Goal: Feedback & Contribution: Submit feedback/report problem

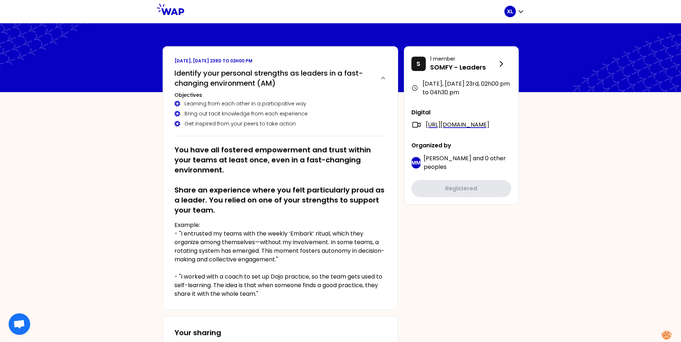
click at [179, 234] on p "Example: - "I entrusted my teams with the weekly ‘Embark’ ritual, which they or…" at bounding box center [280, 259] width 212 height 77
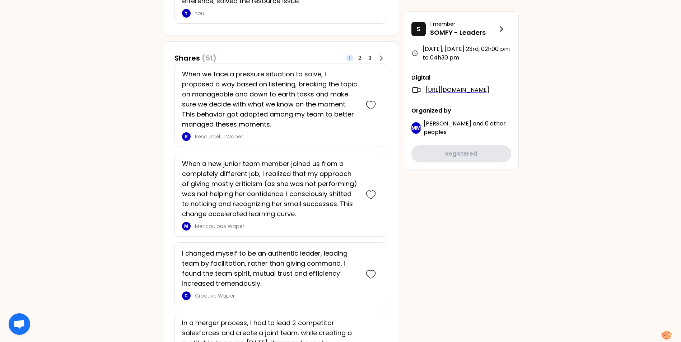
scroll to position [395, 0]
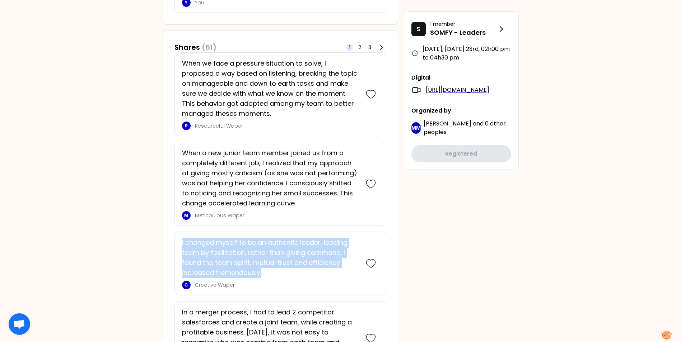
drag, startPoint x: 180, startPoint y: 243, endPoint x: 273, endPoint y: 274, distance: 97.7
click at [273, 274] on div "I changed myself to be an authentic leader, leading team by facilitation, rathe…" at bounding box center [280, 264] width 212 height 64
drag, startPoint x: 273, startPoint y: 274, endPoint x: 260, endPoint y: 257, distance: 21.7
click at [260, 257] on p "I changed myself to be an authentic leader, leading team by facilitation, rathe…" at bounding box center [270, 258] width 177 height 40
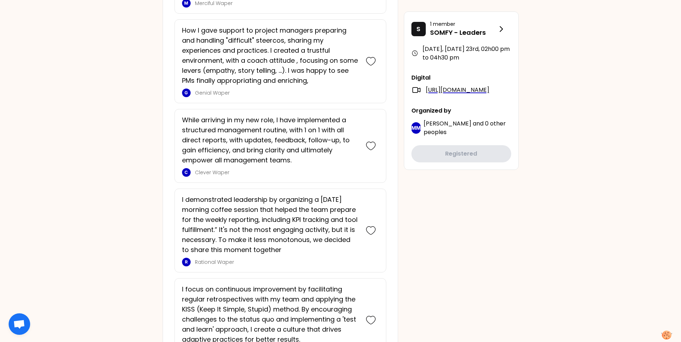
scroll to position [861, 0]
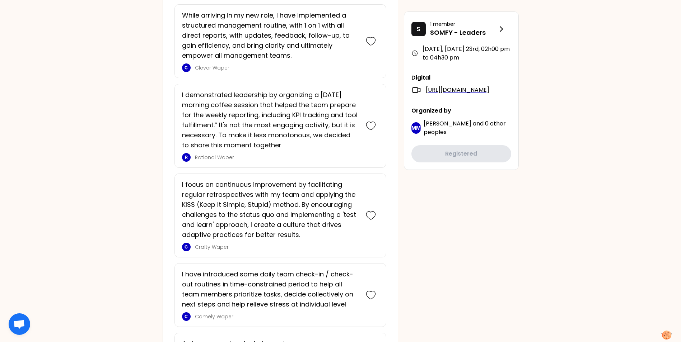
click at [42, 166] on div "XL [DATE], [DATE] 23rd to 02h00 pm Identify your personal strengths as leaders …" at bounding box center [340, 206] width 681 height 2135
click at [66, 116] on div "XL [DATE], [DATE] 23rd to 02h00 pm Identify your personal strengths as leaders …" at bounding box center [340, 206] width 681 height 2135
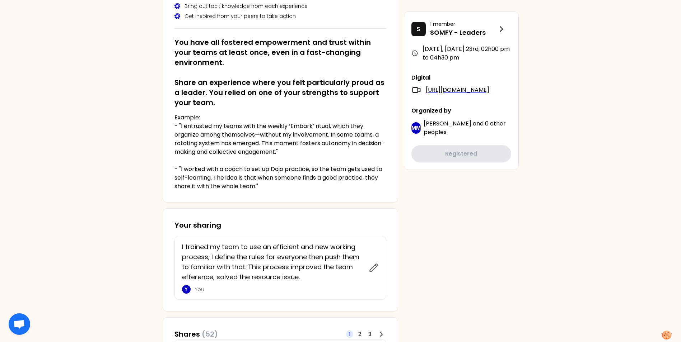
scroll to position [0, 0]
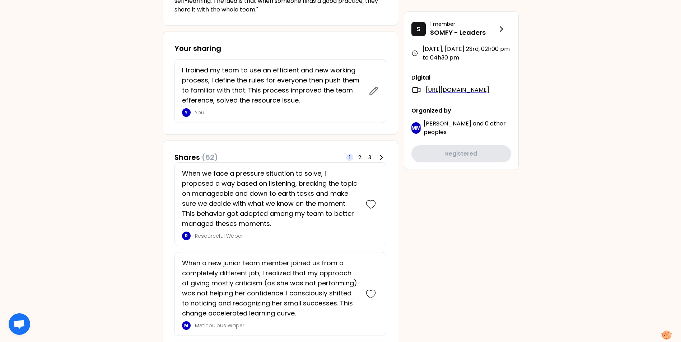
scroll to position [287, 0]
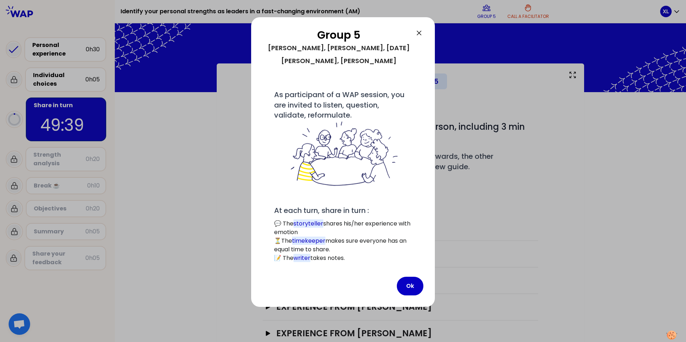
click at [419, 32] on icon at bounding box center [419, 33] width 4 height 4
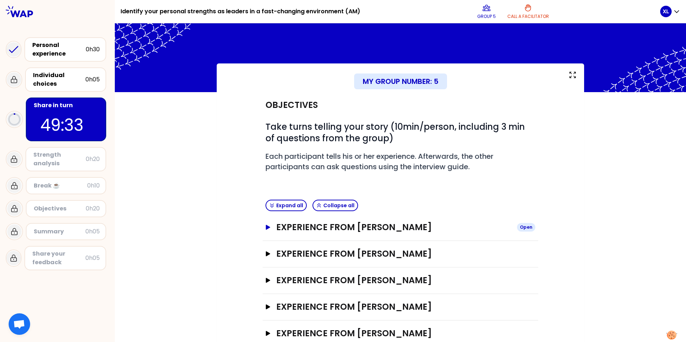
click at [266, 227] on icon "button" at bounding box center [268, 227] width 4 height 5
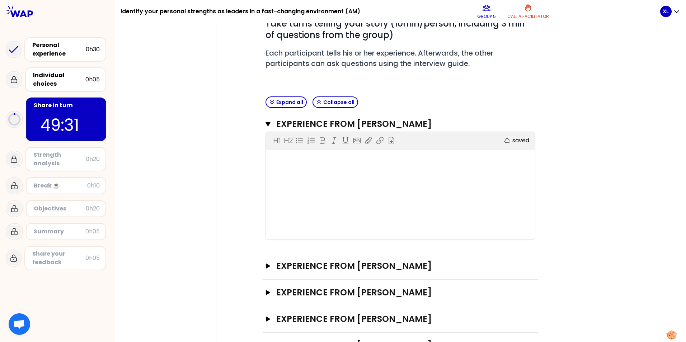
scroll to position [108, 0]
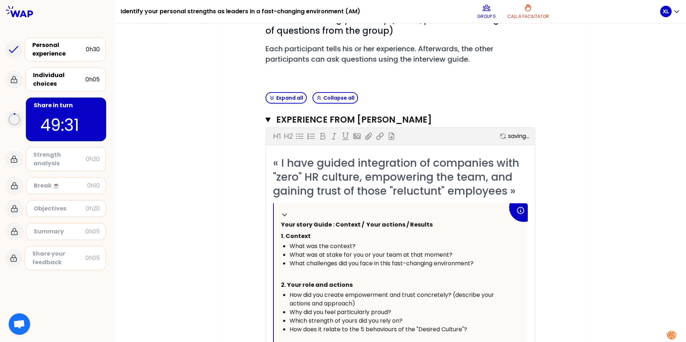
click at [308, 177] on span "« I have guided integration of companies with "zero" HR culture, empowering the…" at bounding box center [397, 176] width 249 height 43
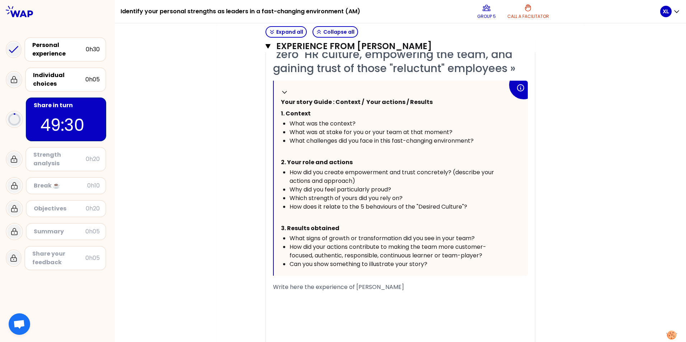
scroll to position [287, 0]
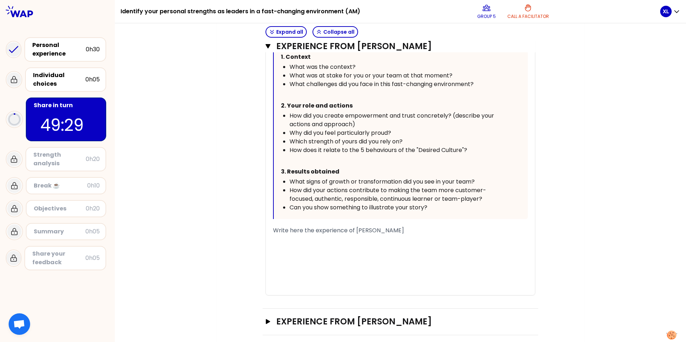
click at [300, 249] on div "﻿" at bounding box center [400, 248] width 255 height 9
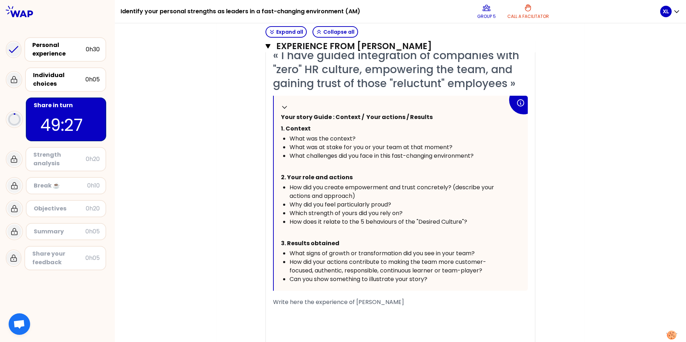
scroll to position [179, 0]
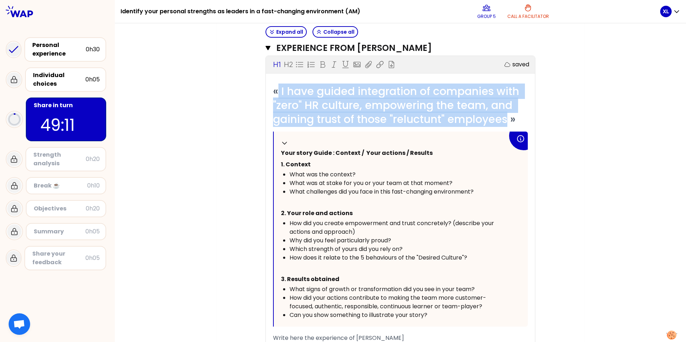
drag, startPoint x: 277, startPoint y: 89, endPoint x: 508, endPoint y: 113, distance: 231.9
click at [508, 113] on span "« I have guided integration of companies with "zero" HR culture, empowering the…" at bounding box center [397, 105] width 249 height 43
click at [353, 108] on span "« I have guided integration of companies with "zero" HR culture, empowering the…" at bounding box center [397, 105] width 249 height 43
drag, startPoint x: 277, startPoint y: 90, endPoint x: 509, endPoint y: 122, distance: 233.6
click at [509, 122] on span "« I have guided integration of companies with "zero" HR culture, empowering the…" at bounding box center [397, 105] width 249 height 43
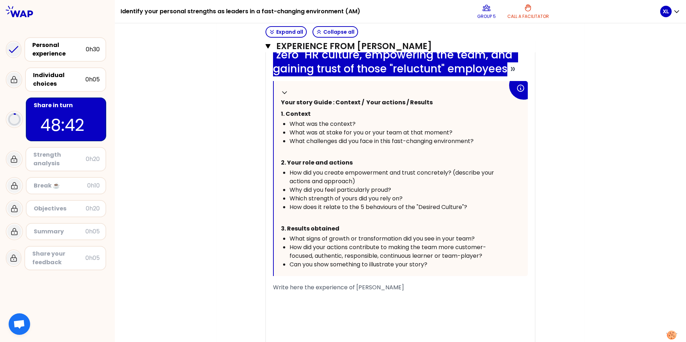
scroll to position [287, 0]
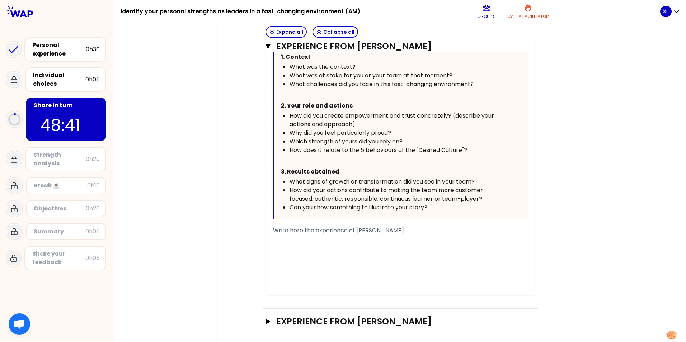
click at [301, 244] on div "﻿" at bounding box center [400, 248] width 255 height 9
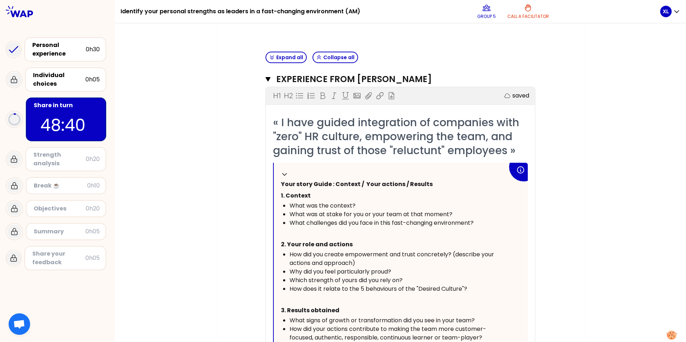
scroll to position [143, 0]
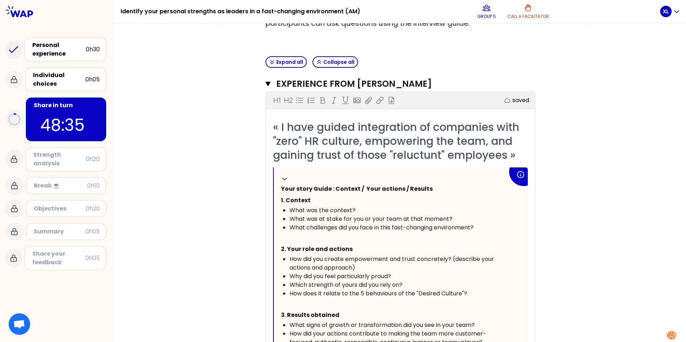
drag, startPoint x: 266, startPoint y: 84, endPoint x: 262, endPoint y: 84, distance: 4.7
click at [266, 84] on icon "button" at bounding box center [267, 84] width 5 height 4
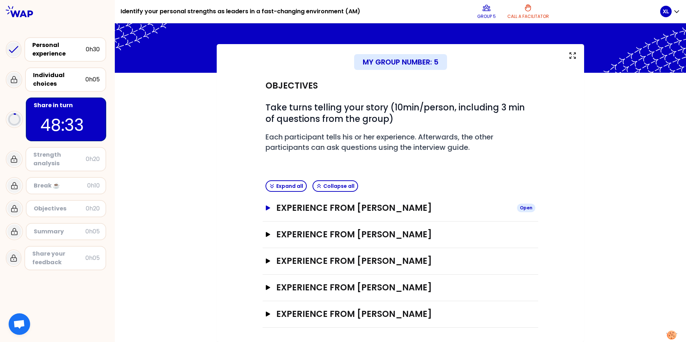
click at [266, 210] on icon "button" at bounding box center [268, 208] width 4 height 5
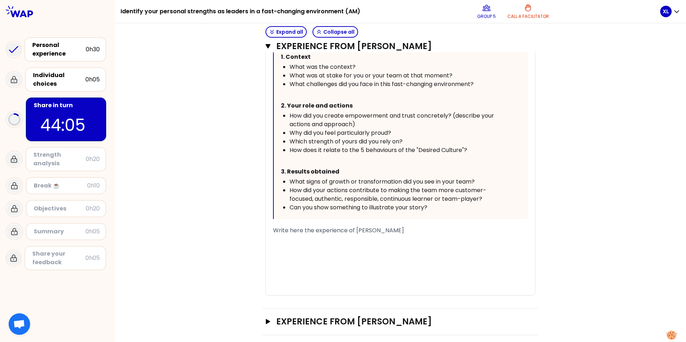
scroll to position [251, 0]
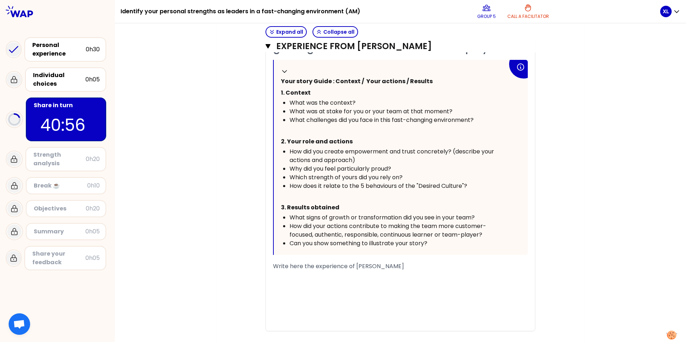
click at [571, 238] on div "My group number: 5 Objectives # Take turns telling your story (10min/person, in…" at bounding box center [400, 138] width 367 height 653
click at [314, 303] on div "﻿" at bounding box center [400, 301] width 255 height 9
click at [314, 276] on div "﻿" at bounding box center [400, 275] width 255 height 9
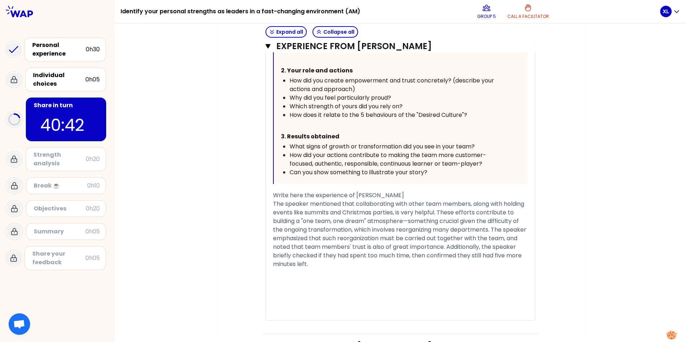
scroll to position [323, 0]
click at [294, 204] on span "The speaker mentioned that collaborating with other team members, along with ho…" at bounding box center [400, 233] width 255 height 69
drag, startPoint x: 353, startPoint y: 195, endPoint x: 405, endPoint y: 194, distance: 51.3
click at [405, 194] on div "Write here the experience of [PERSON_NAME]" at bounding box center [400, 194] width 255 height 9
click at [328, 234] on span "The speaker mentioned that collaborating with other team members, along with ho…" at bounding box center [400, 233] width 255 height 69
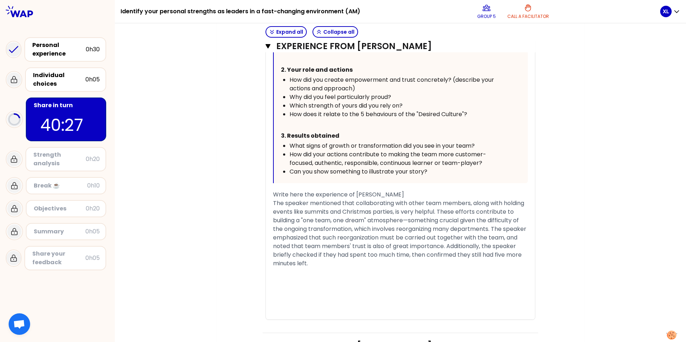
click at [347, 266] on div "The speaker mentioned that collaborating with other team members, along with ho…" at bounding box center [400, 233] width 255 height 69
click at [307, 210] on span "The speaker mentioned that collaborating with other team members, along with ho…" at bounding box center [400, 233] width 255 height 69
click at [410, 268] on div "The speaker mentioned that collaborating with other team members, along with ho…" at bounding box center [400, 233] width 255 height 69
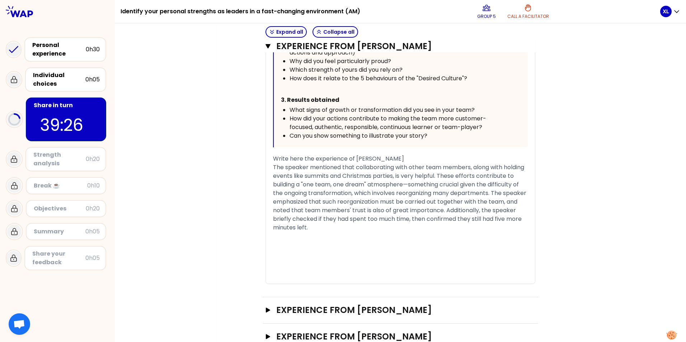
scroll to position [430, 0]
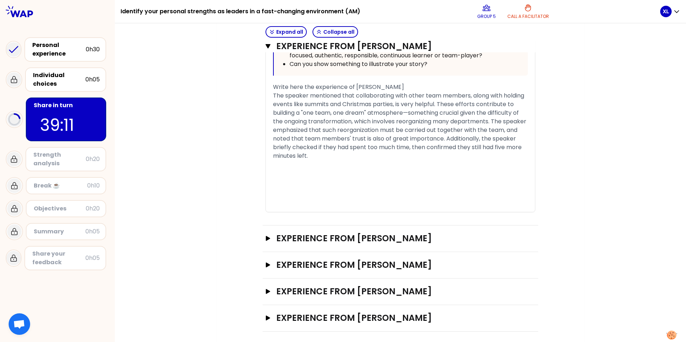
click at [381, 158] on div "The speaker mentioned that collaborating with other team members, along with ho…" at bounding box center [400, 125] width 255 height 69
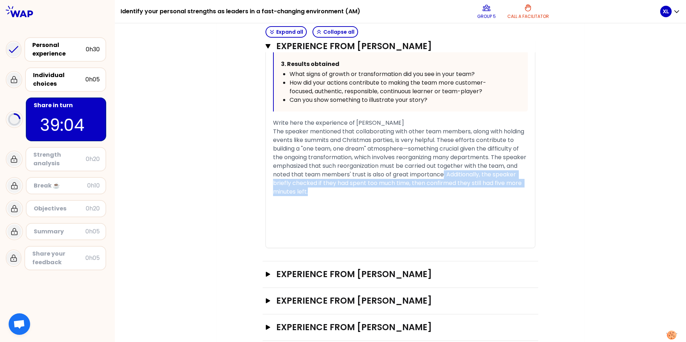
drag, startPoint x: 473, startPoint y: 175, endPoint x: 485, endPoint y: 194, distance: 21.8
click at [485, 194] on div "The speaker mentioned that collaborating with other team members, along with ho…" at bounding box center [400, 161] width 255 height 69
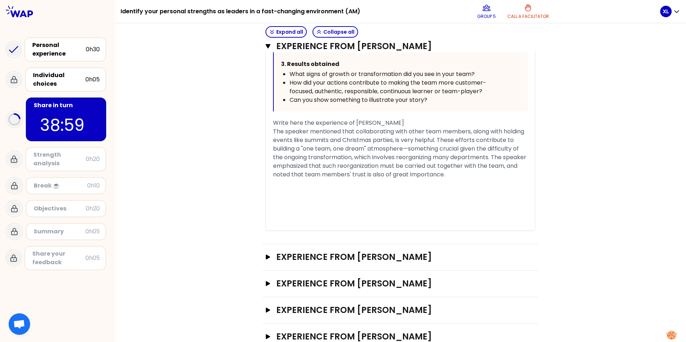
click at [390, 188] on div "﻿" at bounding box center [400, 183] width 255 height 9
click at [552, 185] on div "Objectives # Take turns telling your story (10min/person, including 3 min of qu…" at bounding box center [400, 24] width 339 height 653
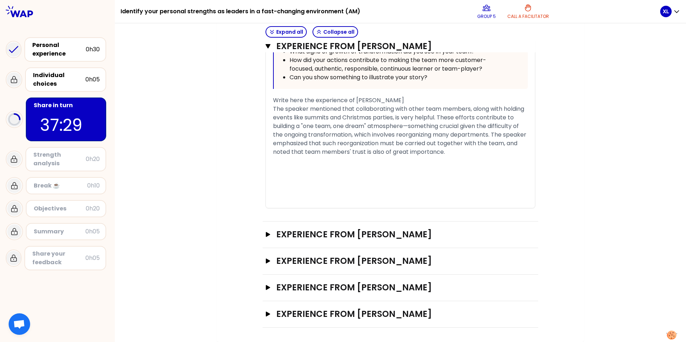
scroll to position [430, 0]
click at [332, 236] on h3 "Experience from [PERSON_NAME]" at bounding box center [393, 234] width 235 height 11
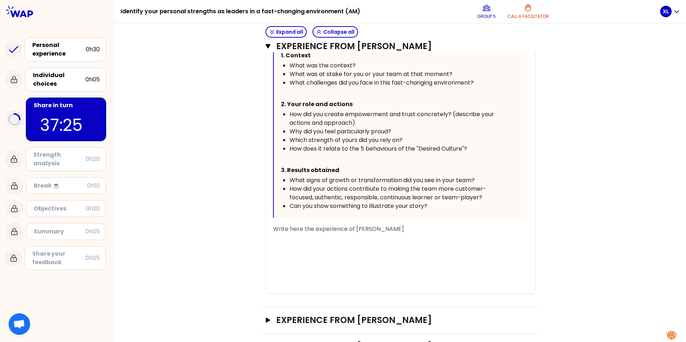
scroll to position [753, 0]
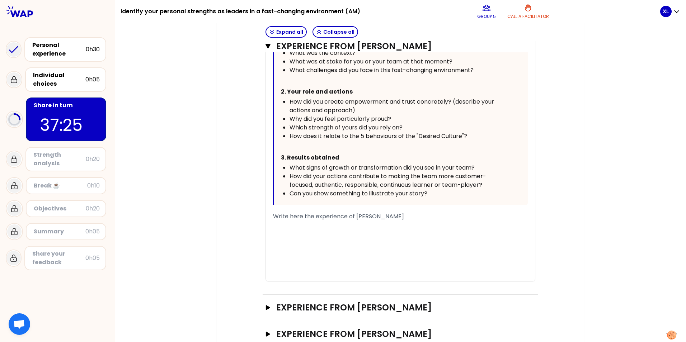
click at [309, 230] on div "﻿" at bounding box center [400, 225] width 255 height 9
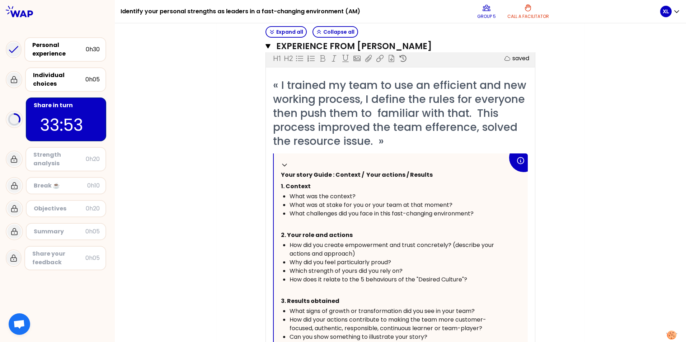
scroll to position [574, 0]
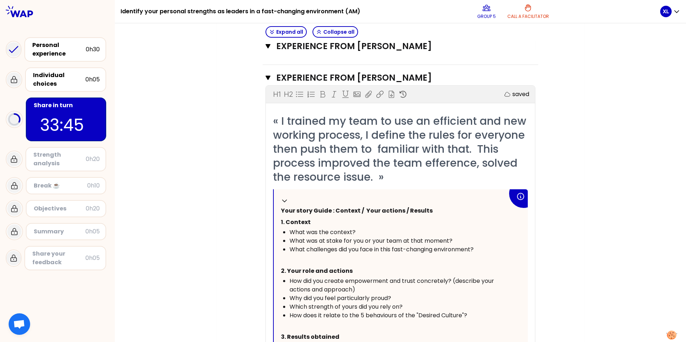
click at [557, 248] on div "Objectives # Take turns telling your story (10min/person, including 3 min of qu…" at bounding box center [400, 61] width 339 height 1087
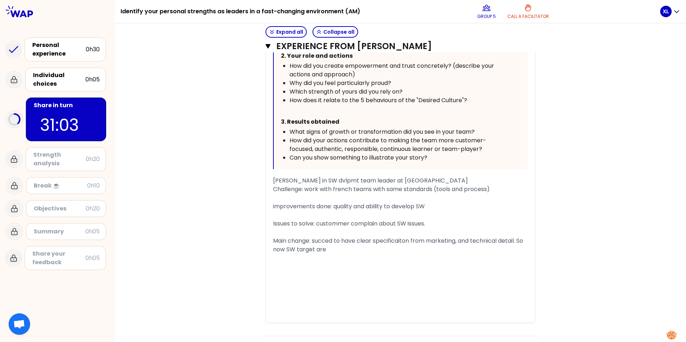
scroll to position [0, 0]
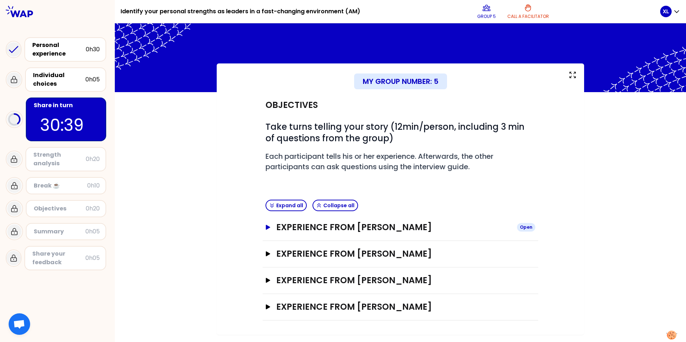
click at [267, 226] on icon "button" at bounding box center [268, 227] width 4 height 5
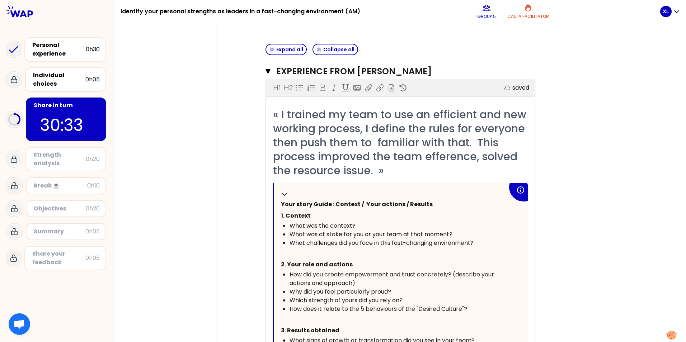
scroll to position [143, 0]
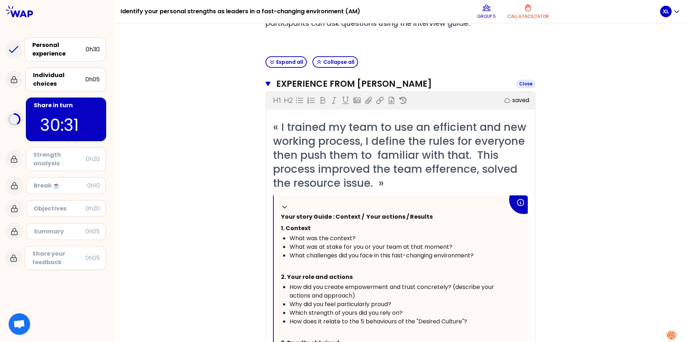
click at [267, 82] on icon "button" at bounding box center [267, 84] width 5 height 4
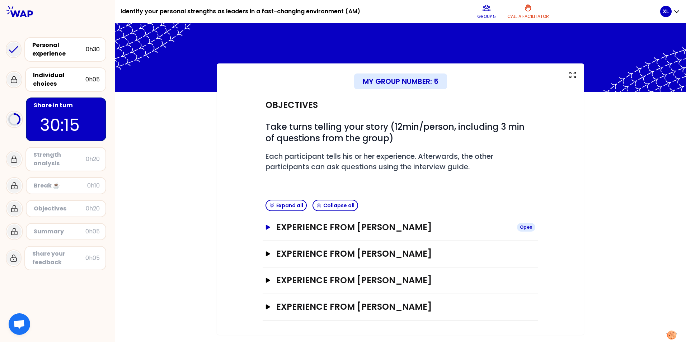
click at [267, 230] on icon "button" at bounding box center [268, 227] width 4 height 5
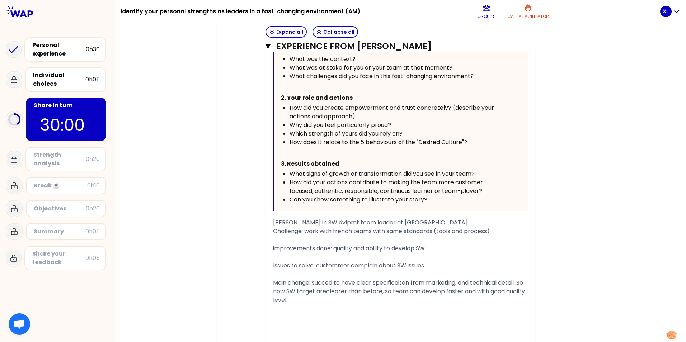
scroll to position [108, 0]
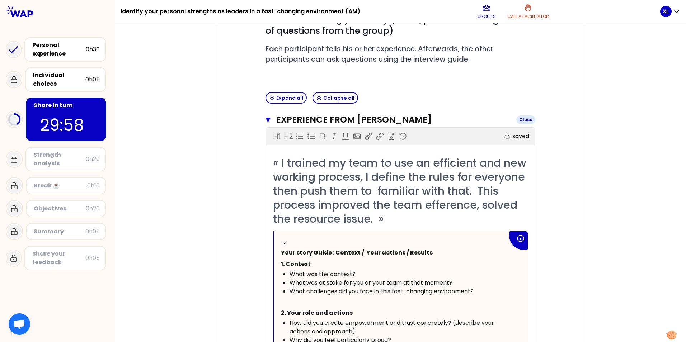
click at [265, 118] on icon "button" at bounding box center [267, 120] width 5 height 4
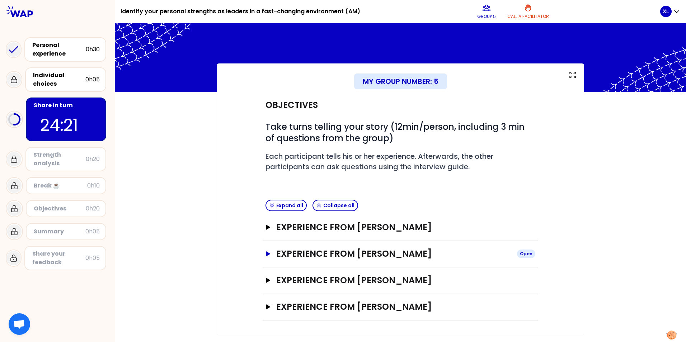
click at [267, 252] on icon "button" at bounding box center [268, 253] width 4 height 5
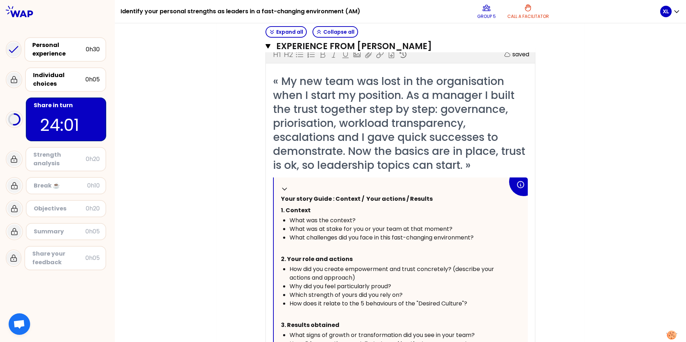
scroll to position [144, 0]
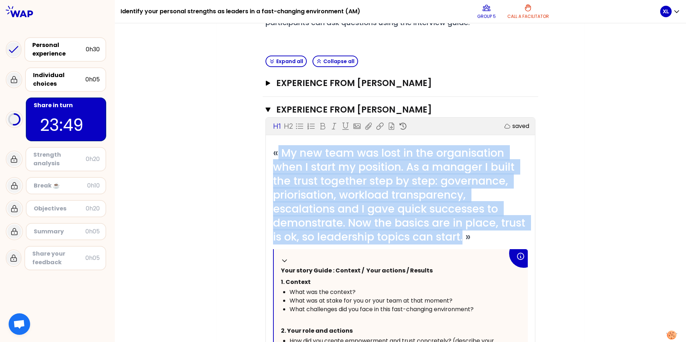
drag, startPoint x: 277, startPoint y: 151, endPoint x: 492, endPoint y: 235, distance: 231.2
click at [492, 235] on span "« My new team was lost in the organisation when I start my position. As a manag…" at bounding box center [400, 194] width 255 height 99
click at [340, 203] on span "« My new team was lost in the organisation when I start my position. As a manag…" at bounding box center [400, 194] width 255 height 99
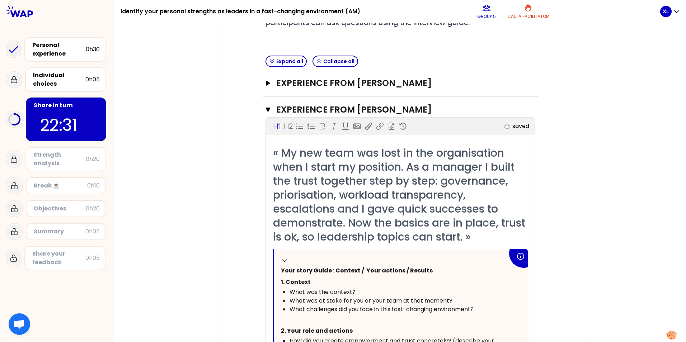
scroll to position [19, 0]
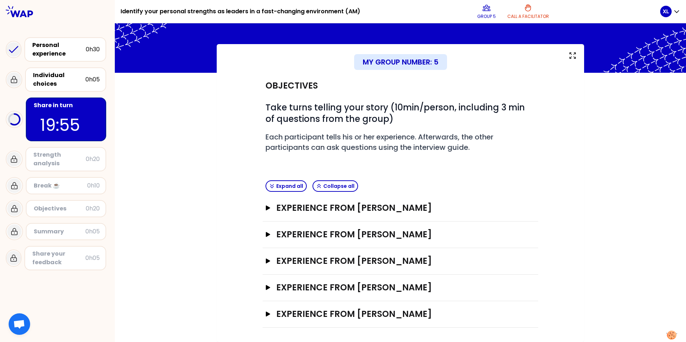
click at [599, 230] on div "My group number: 5 Objectives # Take turns telling your story (10min/person, in…" at bounding box center [400, 193] width 571 height 298
click at [265, 208] on icon "button" at bounding box center [268, 208] width 6 height 5
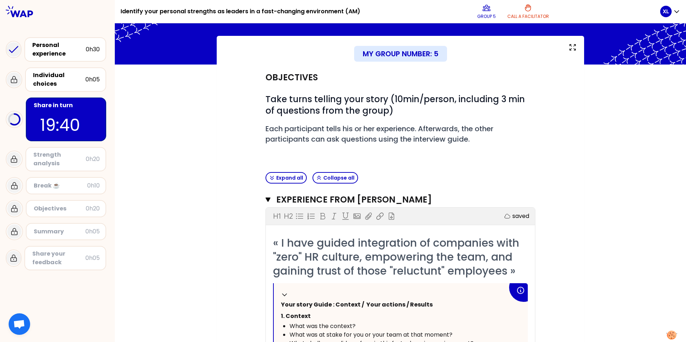
scroll to position [15, 0]
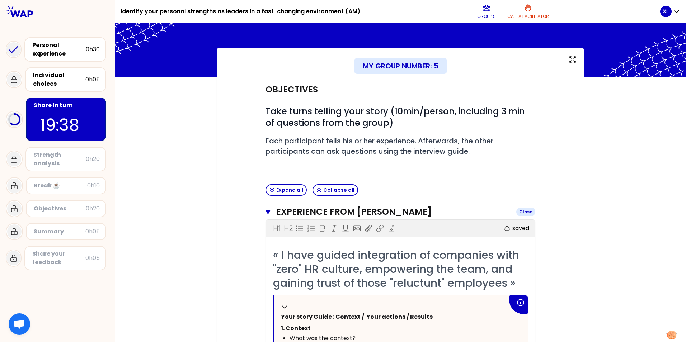
click at [265, 211] on icon "button" at bounding box center [267, 212] width 5 height 4
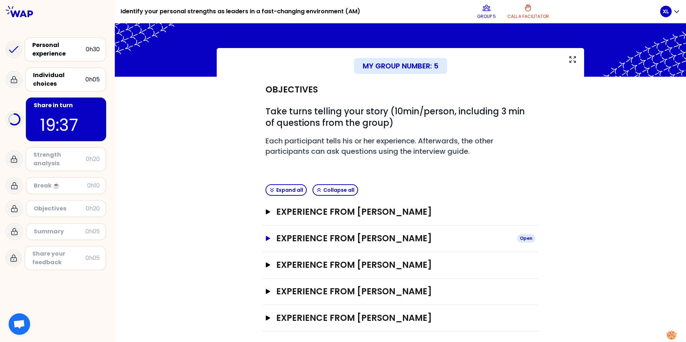
click at [265, 236] on icon "button" at bounding box center [268, 238] width 6 height 5
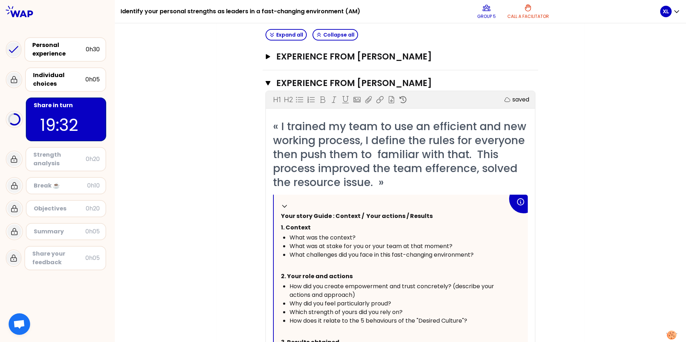
scroll to position [63, 0]
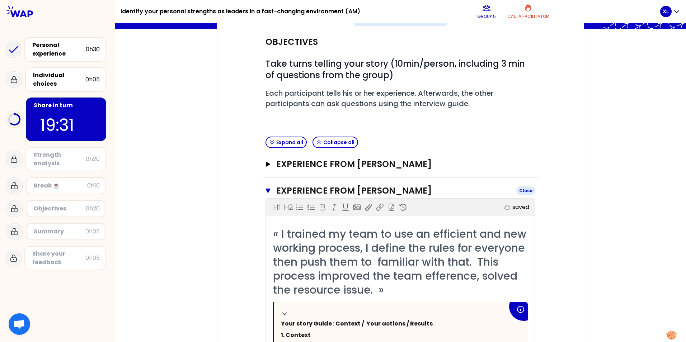
click at [265, 192] on icon "button" at bounding box center [267, 191] width 5 height 6
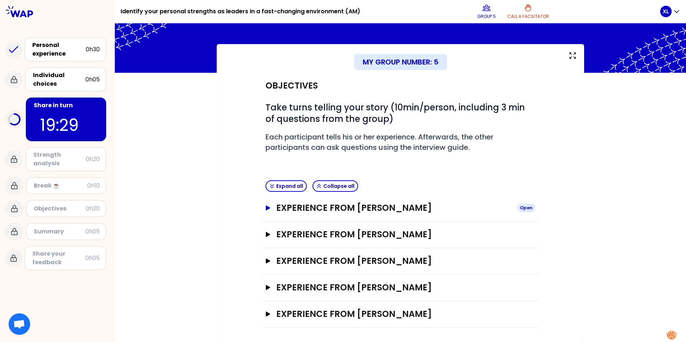
click at [265, 206] on icon "button" at bounding box center [268, 208] width 6 height 5
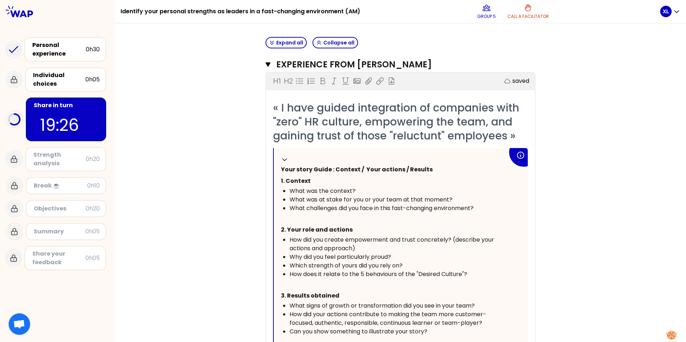
scroll to position [270, 0]
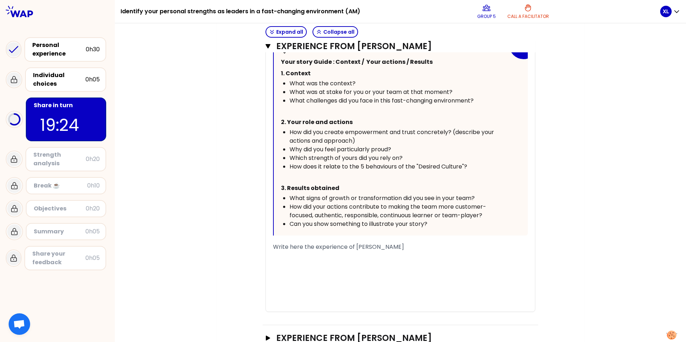
click at [353, 280] on div "﻿" at bounding box center [400, 281] width 255 height 9
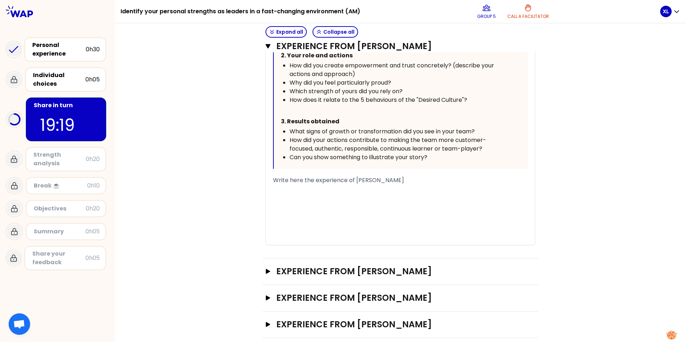
scroll to position [347, 0]
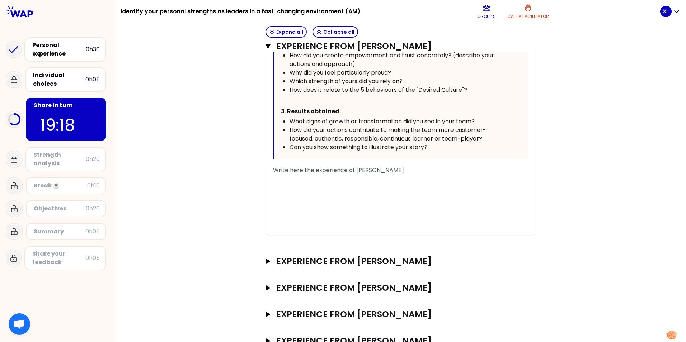
click at [287, 187] on div "﻿" at bounding box center [400, 187] width 255 height 9
click at [294, 191] on div "﻿" at bounding box center [400, 187] width 255 height 9
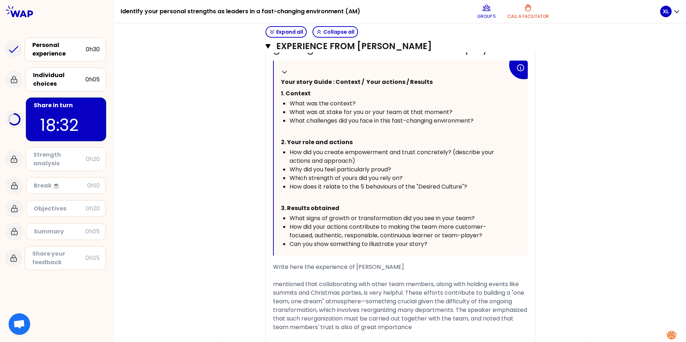
scroll to position [251, 0]
drag, startPoint x: 352, startPoint y: 266, endPoint x: 404, endPoint y: 266, distance: 51.7
click at [404, 266] on div "Write here the experience of [PERSON_NAME]" at bounding box center [400, 266] width 255 height 9
copy span "[PERSON_NAME]"
click at [273, 284] on span "mentioned that collaborating with other team members, along with holding events…" at bounding box center [400, 304] width 255 height 51
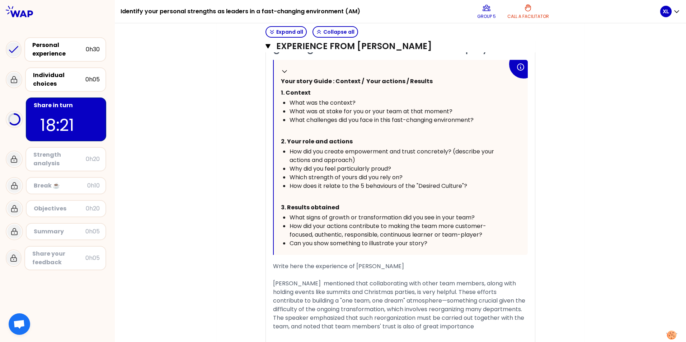
click at [349, 302] on span "[PERSON_NAME] mentioned that collaborating with other team members, along with …" at bounding box center [400, 304] width 254 height 51
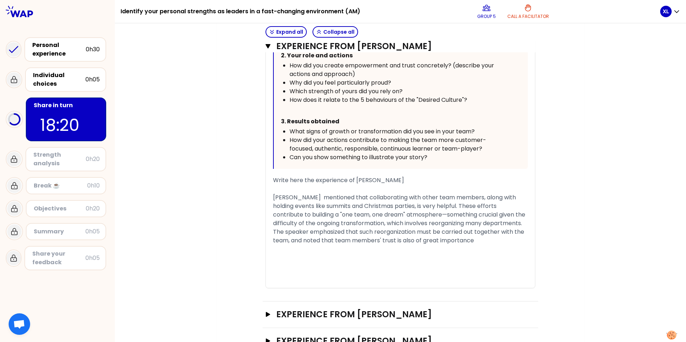
scroll to position [359, 0]
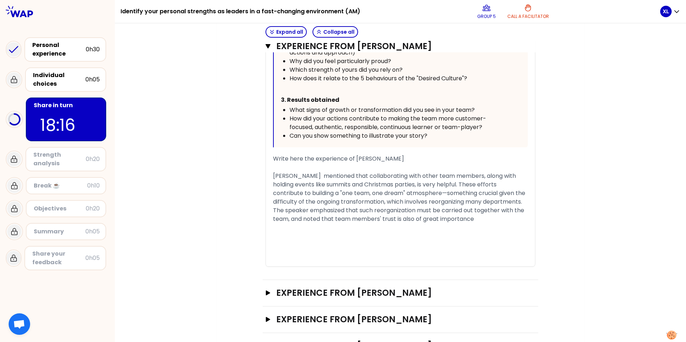
click at [524, 221] on div "[PERSON_NAME] mentioned that collaborating with other team members, along with …" at bounding box center [400, 198] width 255 height 52
click at [573, 246] on div "My group number: 5 Objectives # Take turns telling your story (10min/person, in…" at bounding box center [400, 53] width 367 height 696
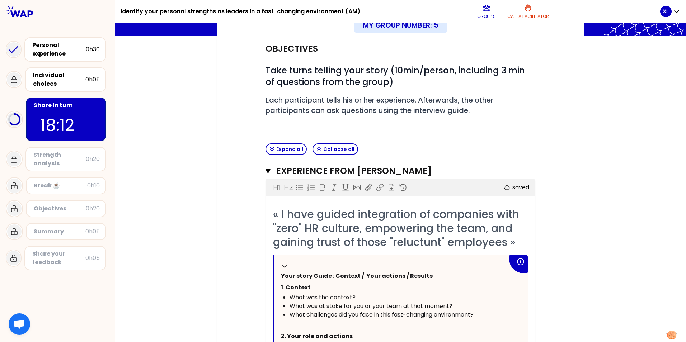
scroll to position [0, 0]
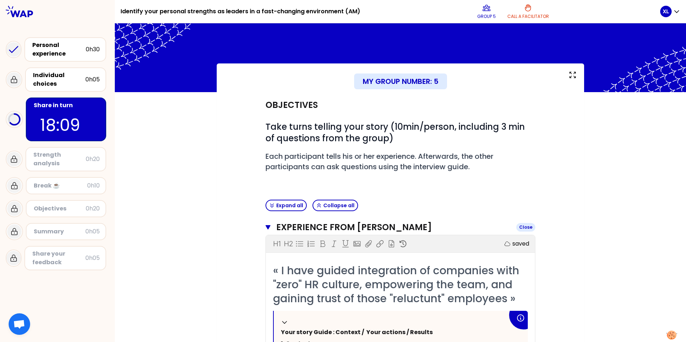
click at [524, 228] on div "Close" at bounding box center [525, 227] width 19 height 9
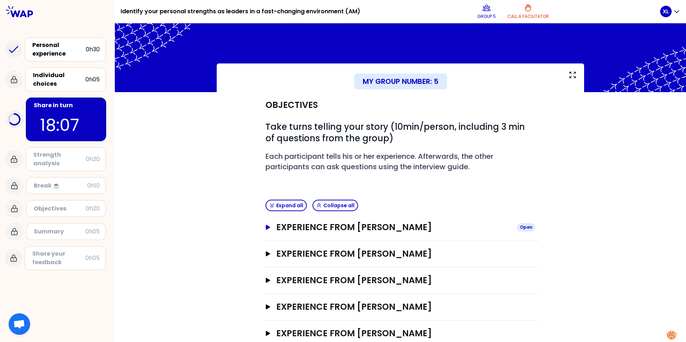
click at [266, 228] on icon "button" at bounding box center [268, 227] width 4 height 5
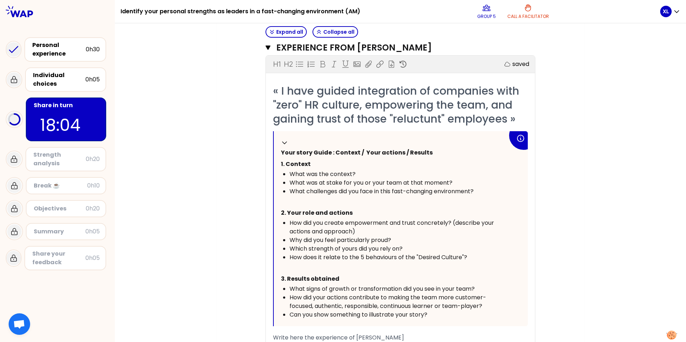
scroll to position [63, 0]
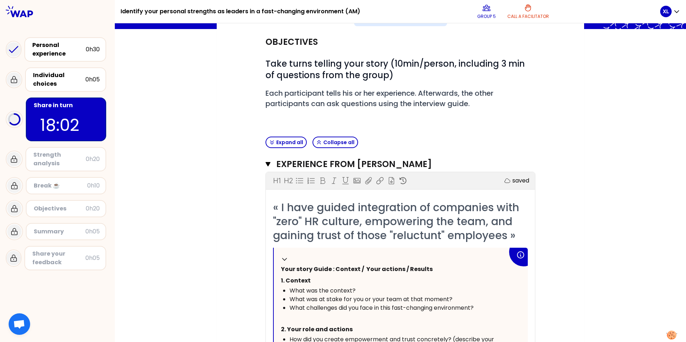
drag, startPoint x: 264, startPoint y: 164, endPoint x: 260, endPoint y: 165, distance: 3.7
click at [265, 164] on icon "button" at bounding box center [267, 164] width 5 height 4
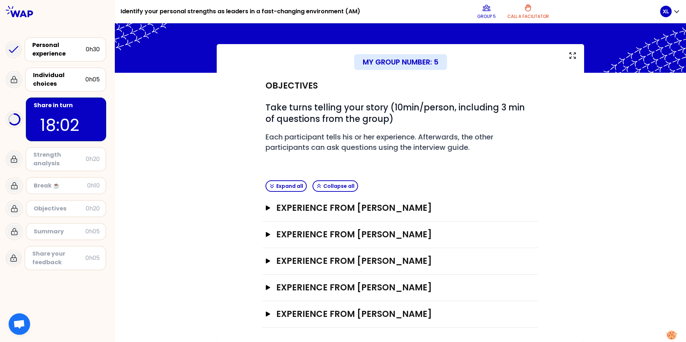
scroll to position [19, 0]
click at [265, 289] on icon "button" at bounding box center [268, 287] width 6 height 5
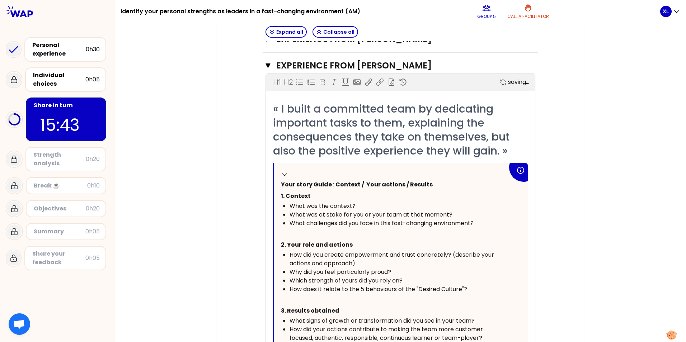
scroll to position [235, 0]
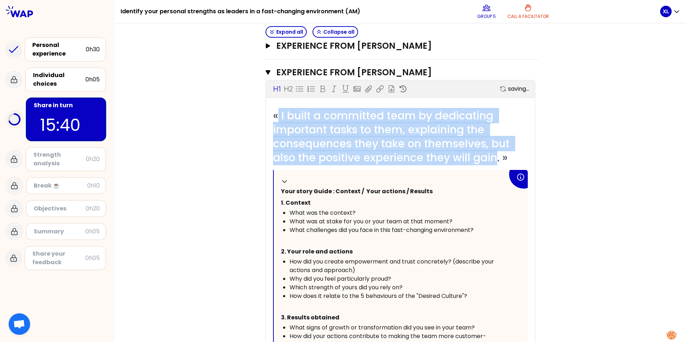
drag, startPoint x: 276, startPoint y: 116, endPoint x: 493, endPoint y: 157, distance: 220.4
click at [493, 157] on span "« I built a committed team by dedicating important tasks to them, explaining th…" at bounding box center [392, 136] width 239 height 57
click at [315, 155] on span "« I built a committed team by dedicating important tasks to them, explaining th…" at bounding box center [392, 136] width 239 height 57
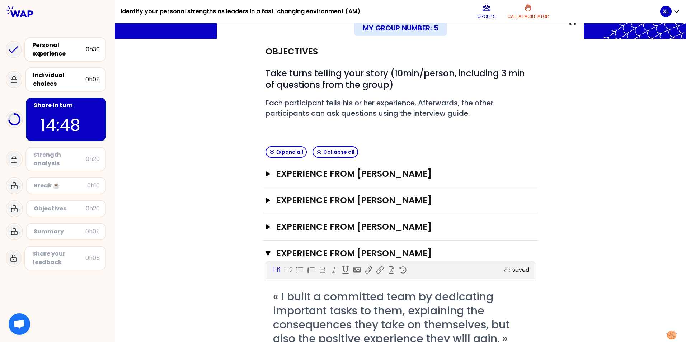
scroll to position [52, 0]
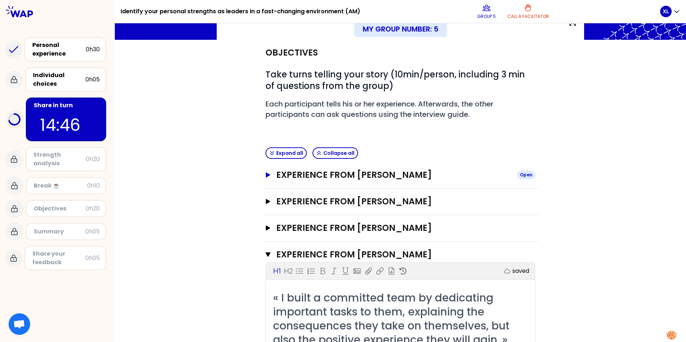
click at [266, 175] on icon "button" at bounding box center [268, 175] width 4 height 5
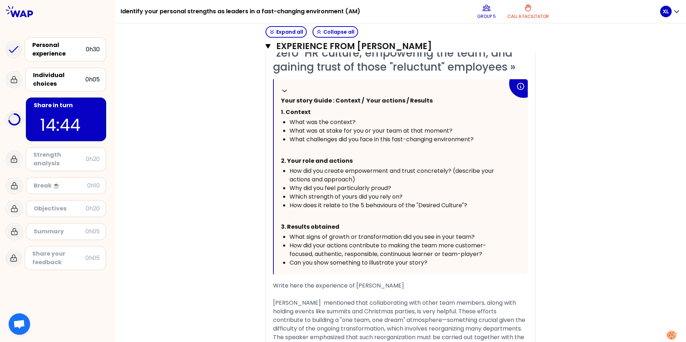
scroll to position [375, 0]
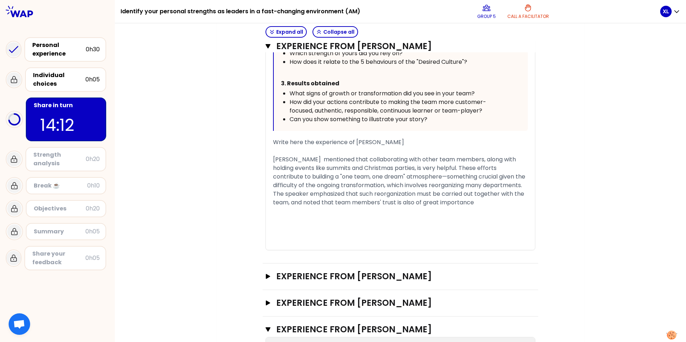
click at [270, 157] on div "« I have guided integration of companies with "zero" HR culture, empowering the…" at bounding box center [400, 69] width 269 height 362
drag, startPoint x: 271, startPoint y: 159, endPoint x: 320, endPoint y: 161, distance: 48.5
click at [320, 161] on span "[PERSON_NAME] mentioned that collaborating with other team members, along with …" at bounding box center [400, 180] width 254 height 51
copy span "[PERSON_NAME]"
drag, startPoint x: 311, startPoint y: 194, endPoint x: 344, endPoint y: 193, distance: 33.4
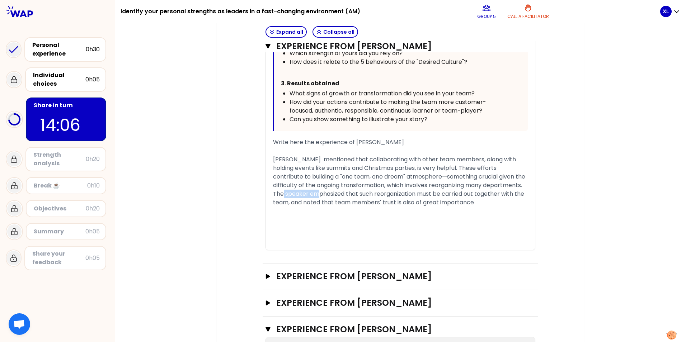
click at [345, 193] on span "[PERSON_NAME] mentioned that collaborating with other team members, along with …" at bounding box center [400, 180] width 254 height 51
click at [399, 203] on span "[PERSON_NAME] mentioned that collaborating with other team members, along with …" at bounding box center [400, 180] width 254 height 51
click at [313, 203] on span "[PERSON_NAME] mentioned that collaborating with other team members, along with …" at bounding box center [400, 180] width 254 height 51
click at [310, 207] on div "[PERSON_NAME] mentioned that collaborating with other team members, along with …" at bounding box center [400, 181] width 255 height 52
click at [217, 184] on div "My group number: 5 Objectives # Take turns telling your story (10min/person, in…" at bounding box center [400, 255] width 367 height 1134
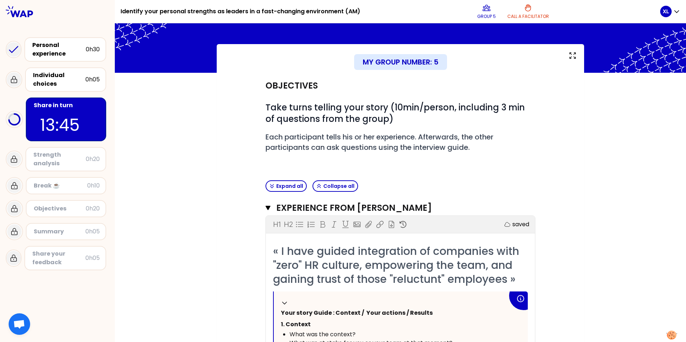
scroll to position [17, 0]
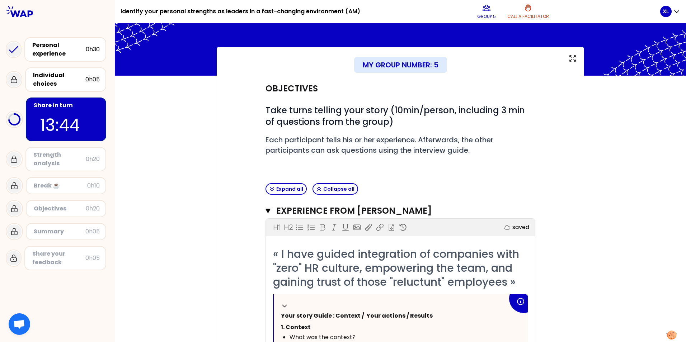
click at [513, 227] on p "saved" at bounding box center [520, 227] width 17 height 9
click at [523, 212] on div "Close" at bounding box center [525, 211] width 19 height 9
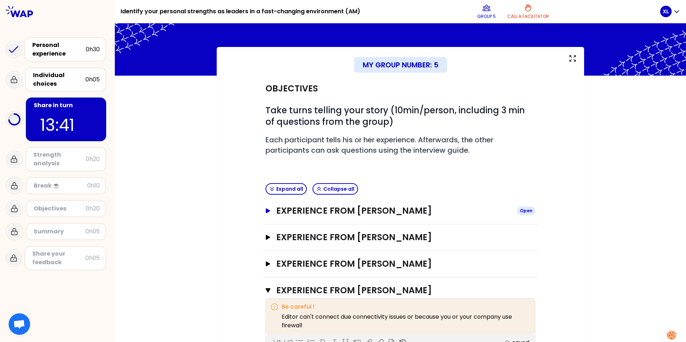
click at [268, 211] on icon "button" at bounding box center [268, 210] width 6 height 5
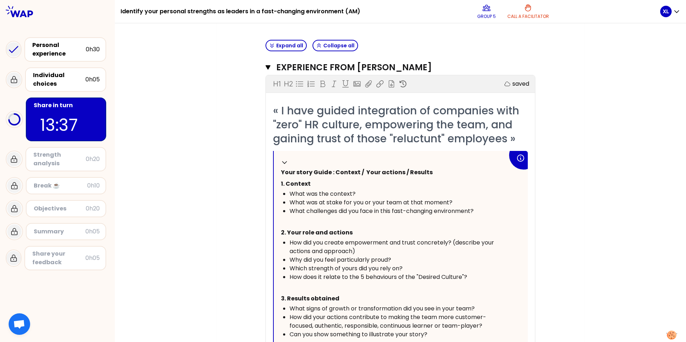
scroll to position [52, 0]
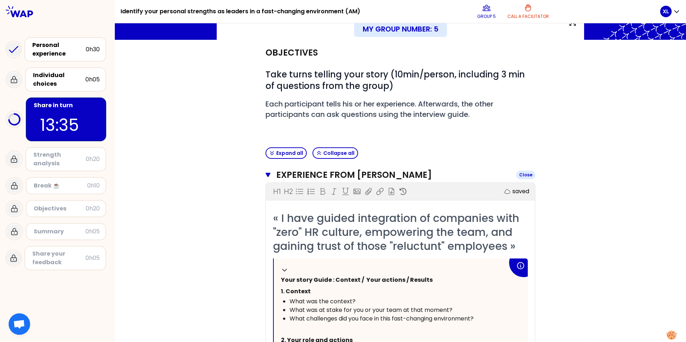
click at [265, 174] on icon "button" at bounding box center [267, 175] width 5 height 4
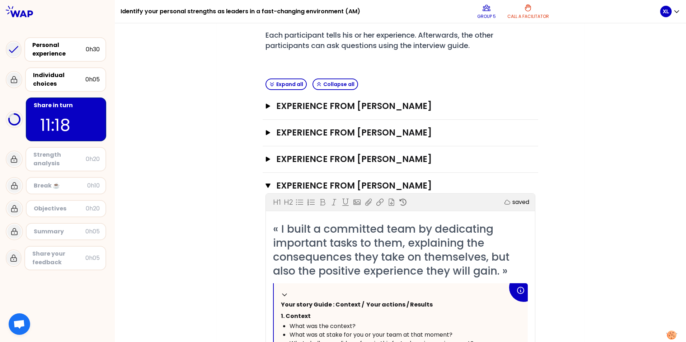
scroll to position [124, 0]
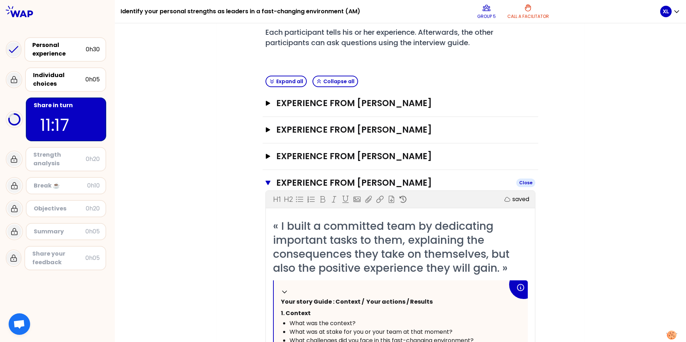
click at [265, 183] on icon "button" at bounding box center [267, 183] width 5 height 4
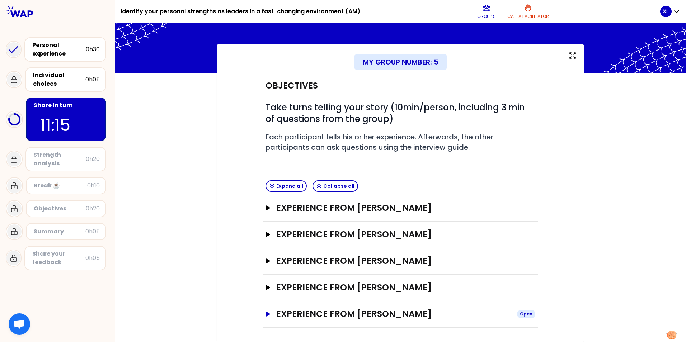
click at [265, 317] on button "Experience from [PERSON_NAME] Open" at bounding box center [400, 314] width 270 height 11
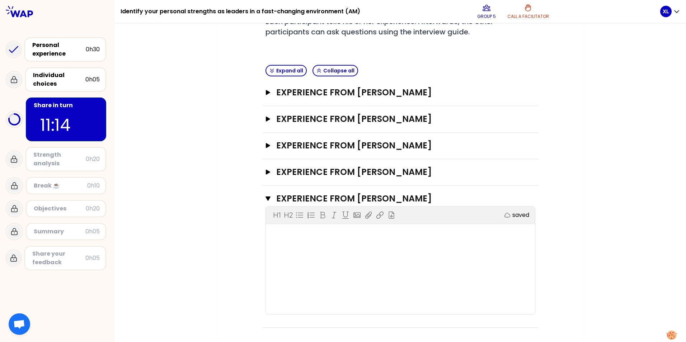
scroll to position [163, 0]
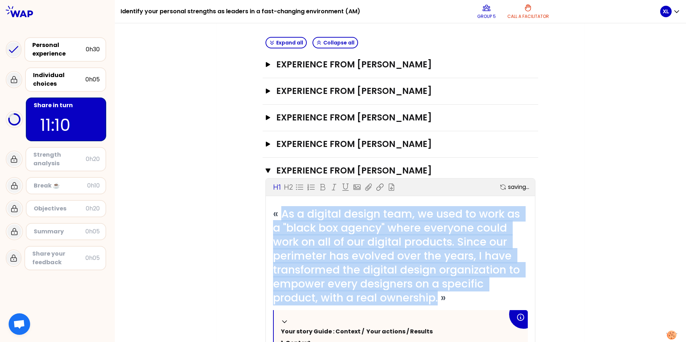
drag, startPoint x: 278, startPoint y: 215, endPoint x: 437, endPoint y: 302, distance: 180.9
click at [437, 302] on span "« As a digital design team, we used to work as a "black box agency" where every…" at bounding box center [398, 255] width 250 height 99
click at [317, 258] on span "« As a digital design team, we used to work as a "black box agency" where every…" at bounding box center [398, 255] width 250 height 99
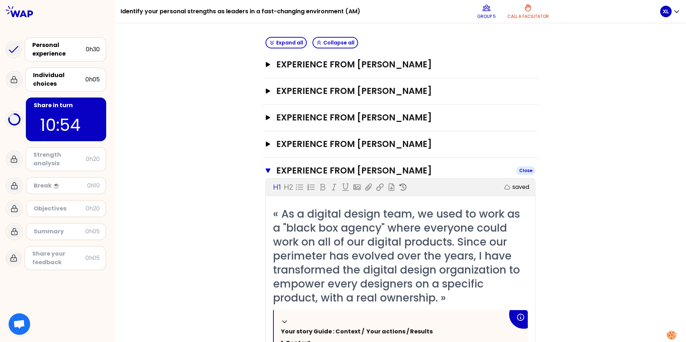
click at [266, 172] on icon "button" at bounding box center [267, 171] width 5 height 4
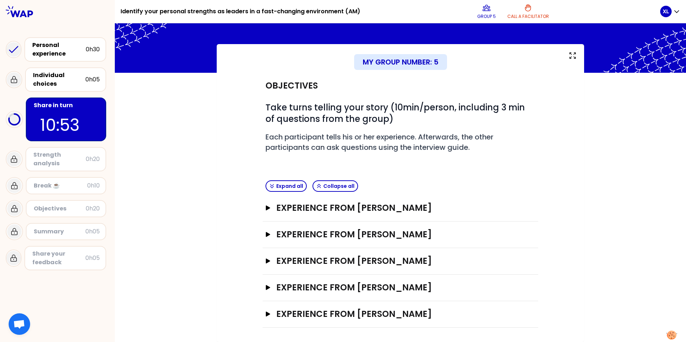
scroll to position [19, 0]
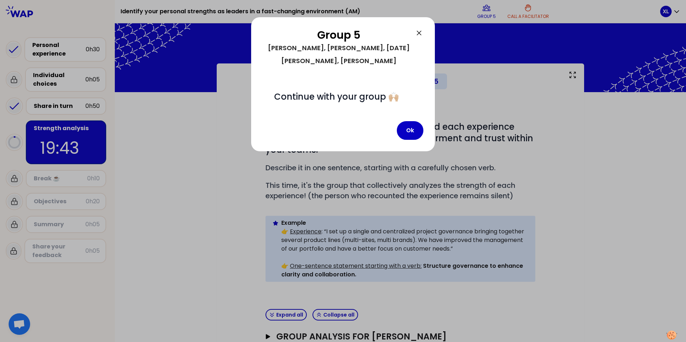
drag, startPoint x: 410, startPoint y: 119, endPoint x: 378, endPoint y: 119, distance: 31.6
click at [410, 121] on button "Ok" at bounding box center [410, 130] width 27 height 19
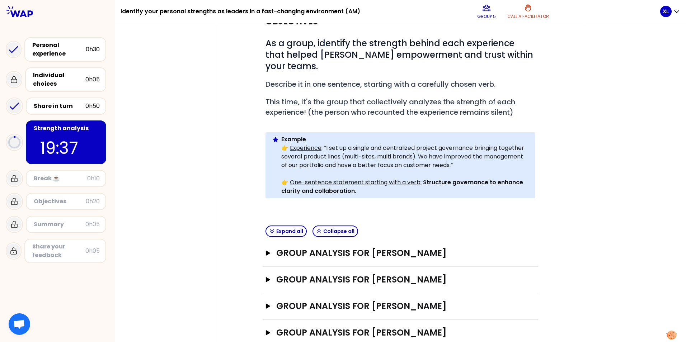
scroll to position [108, 0]
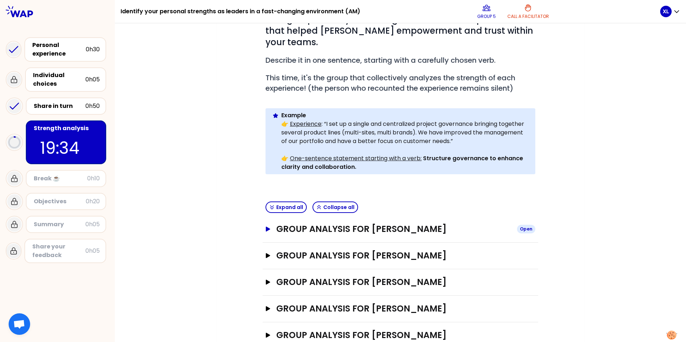
click at [267, 227] on icon "button" at bounding box center [268, 229] width 6 height 5
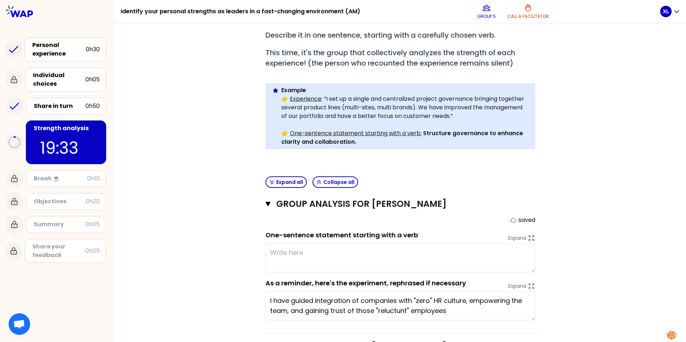
scroll to position [215, 0]
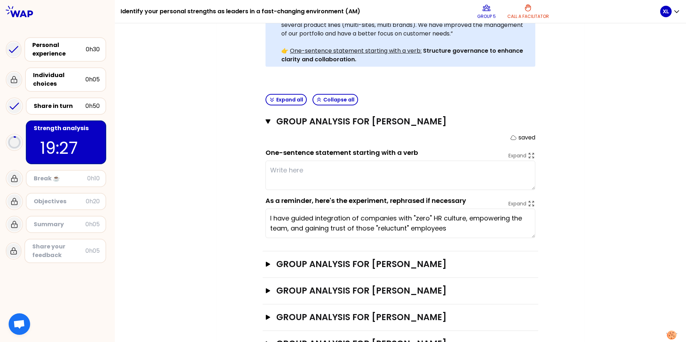
click at [291, 161] on textarea at bounding box center [400, 175] width 270 height 29
click at [302, 161] on textarea at bounding box center [400, 175] width 270 height 29
click at [415, 209] on textarea "I have guided integration of companies with "zero" HR culture, empowering the t…" at bounding box center [400, 223] width 270 height 29
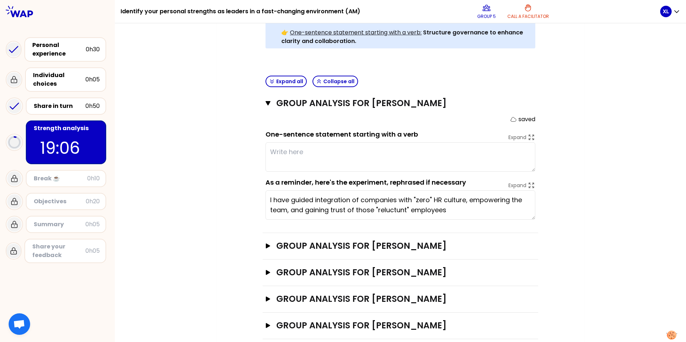
click at [296, 142] on textarea at bounding box center [400, 156] width 270 height 29
click at [415, 142] on textarea "[PERSON_NAME] who is good at build up" at bounding box center [400, 156] width 270 height 29
click at [432, 143] on textarea "[PERSON_NAME] who is good at build up trustful atmosphere for a team," at bounding box center [400, 156] width 270 height 29
drag, startPoint x: 422, startPoint y: 138, endPoint x: 418, endPoint y: 152, distance: 14.9
click at [422, 142] on textarea "[PERSON_NAME] who is good at build up trustful atmosphere for a team," at bounding box center [400, 156] width 270 height 29
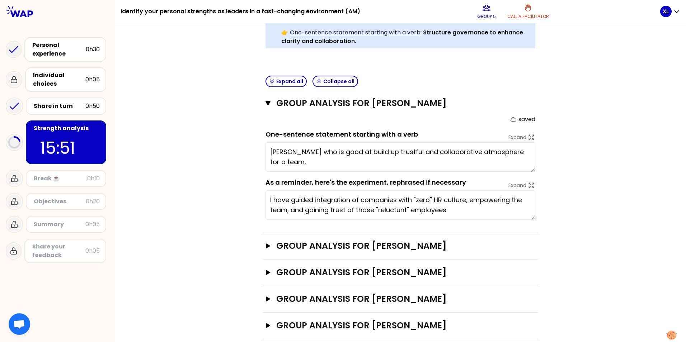
drag, startPoint x: 312, startPoint y: 150, endPoint x: 318, endPoint y: 155, distance: 7.4
click at [312, 150] on textarea "[PERSON_NAME] who is good at build up trustful and collaborative atmosphere for…" at bounding box center [400, 156] width 270 height 29
type textarea "[PERSON_NAME] who is good at build up trustful and collaborative atmosphere for…"
click at [211, 117] on div "My group number: 5 Objectives # As a group, identify the strength behind each e…" at bounding box center [400, 92] width 571 height 524
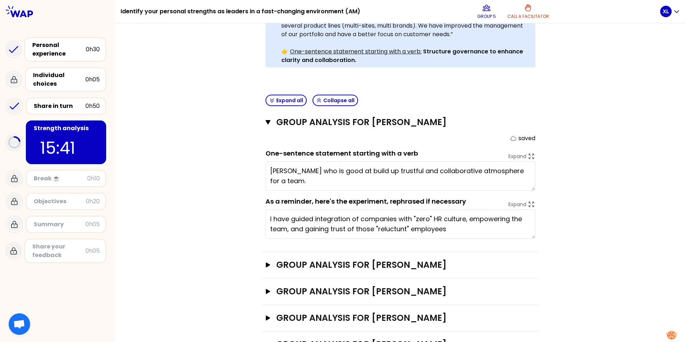
scroll to position [162, 0]
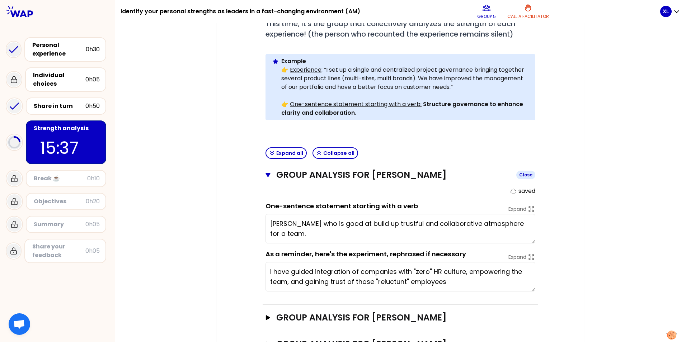
click at [525, 171] on div "Close" at bounding box center [525, 175] width 19 height 9
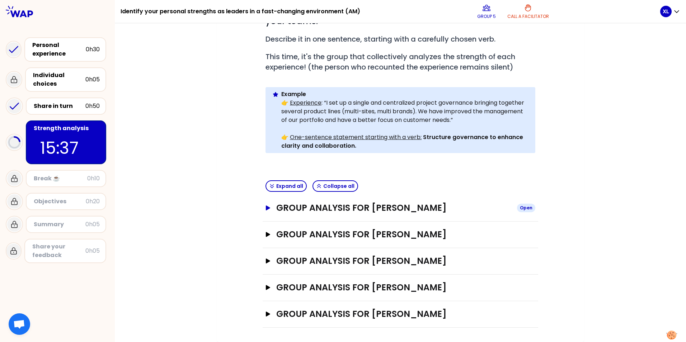
scroll to position [117, 0]
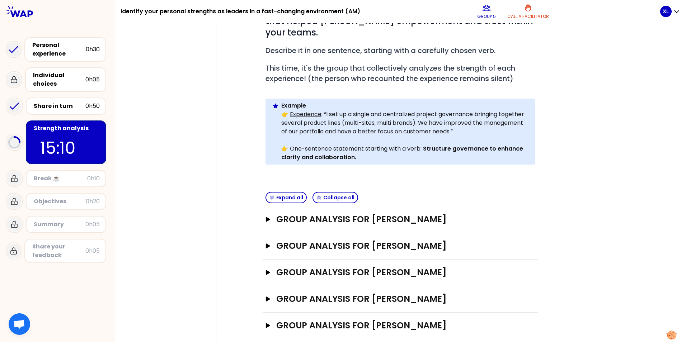
click at [573, 192] on div "My group number: 5 Objectives # As a group, identify the strength behind each e…" at bounding box center [400, 150] width 367 height 408
click at [293, 214] on h3 "Group analysis for [PERSON_NAME]" at bounding box center [393, 219] width 235 height 11
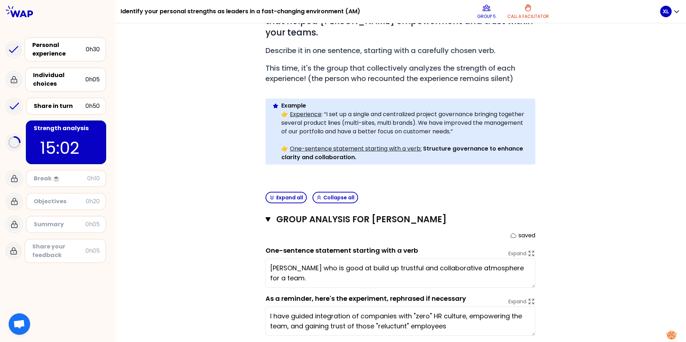
drag, startPoint x: 314, startPoint y: 269, endPoint x: 261, endPoint y: 253, distance: 55.0
click at [263, 253] on div "Group analysis for [PERSON_NAME] Close saved One-sentence statement starting wi…" at bounding box center [401, 278] width 276 height 143
click at [308, 267] on textarea "[PERSON_NAME] who is good at build up trustful and collaborative atmosphere for…" at bounding box center [400, 273] width 270 height 29
click at [231, 225] on div "Objectives # As a group, identify the strength behind each experience that help…" at bounding box center [400, 215] width 339 height 481
click at [563, 254] on div "Objectives # As a group, identify the strength behind each experience that help…" at bounding box center [400, 215] width 339 height 481
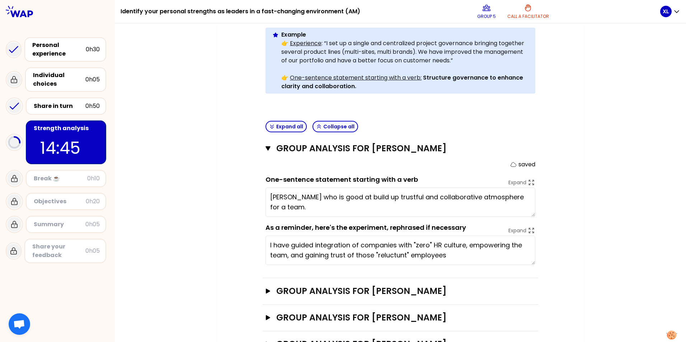
scroll to position [189, 0]
click at [307, 187] on textarea "[PERSON_NAME] who is good at build up trustful and collaborative atmosphere for…" at bounding box center [400, 201] width 270 height 29
drag, startPoint x: 323, startPoint y: 185, endPoint x: 266, endPoint y: 184, distance: 57.4
click at [266, 187] on textarea "[PERSON_NAME] who is good at build up trustful and collaborative atmosphere for…" at bounding box center [400, 201] width 270 height 29
drag, startPoint x: 314, startPoint y: 186, endPoint x: 306, endPoint y: 187, distance: 7.6
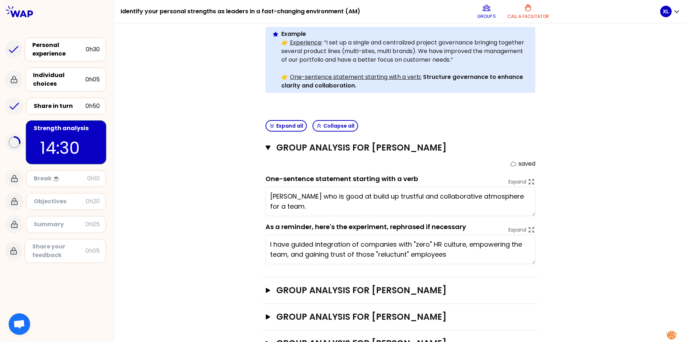
click at [314, 187] on textarea "[PERSON_NAME] who is good at build up trustful and collaborative atmosphere for…" at bounding box center [400, 201] width 270 height 29
click at [316, 187] on textarea "[PERSON_NAME] who is good at build up trustful and collaborative atmosphere for…" at bounding box center [400, 201] width 270 height 29
click at [321, 187] on textarea "[PERSON_NAME] who is good at build up trustful and collaborative atmosphere for…" at bounding box center [400, 201] width 270 height 29
click at [235, 198] on div "Objectives # As a group, identify the strength behind each experience that help…" at bounding box center [400, 143] width 339 height 481
click at [325, 191] on textarea "[PERSON_NAME] who is good at build up trustful and collaborative atmosphere for…" at bounding box center [400, 201] width 270 height 29
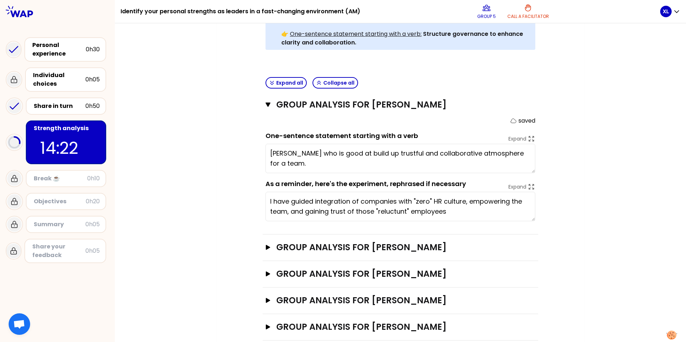
scroll to position [234, 0]
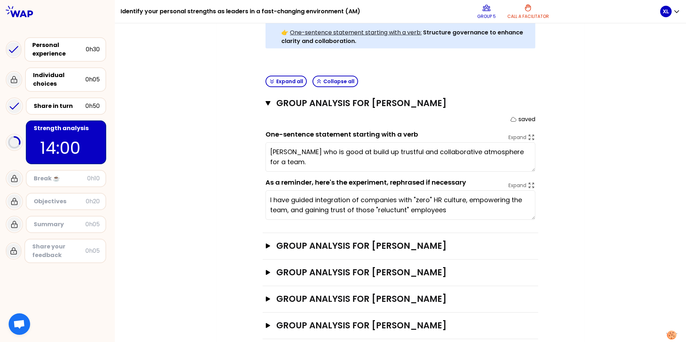
click at [620, 187] on div "My group number: 5 Objectives # As a group, identify the strength behind each e…" at bounding box center [400, 92] width 571 height 524
click at [330, 152] on textarea "[PERSON_NAME] who is good at build up trustful and collaborative atmosphere for…" at bounding box center [400, 156] width 270 height 29
click at [310, 142] on textarea "[PERSON_NAME] who is good at build up trustful and collaborative atmosphere for…" at bounding box center [400, 156] width 270 height 29
click at [618, 213] on div "My group number: 5 Objectives # As a group, identify the strength behind each e…" at bounding box center [400, 92] width 571 height 524
click at [571, 169] on div "My group number: 5 Objectives # As a group, identify the strength behind each e…" at bounding box center [400, 92] width 367 height 524
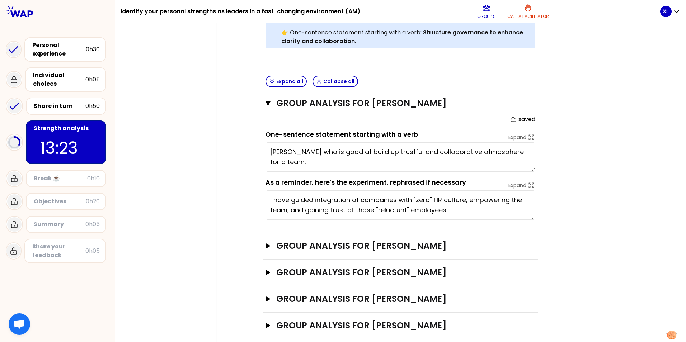
drag, startPoint x: 374, startPoint y: 140, endPoint x: 267, endPoint y: 138, distance: 107.3
click at [267, 142] on textarea "[PERSON_NAME] who is good at build up trustful and collaborative atmosphere for…" at bounding box center [400, 156] width 270 height 29
click at [375, 142] on textarea "Building up trustful and collaborative atmosphere for a team." at bounding box center [400, 156] width 270 height 29
click at [474, 142] on textarea "Building up trustful and collaborative atmosphere for a team." at bounding box center [400, 156] width 270 height 29
click at [350, 144] on textarea "Building up trustful and collaborative atmosphere for a team." at bounding box center [400, 156] width 270 height 29
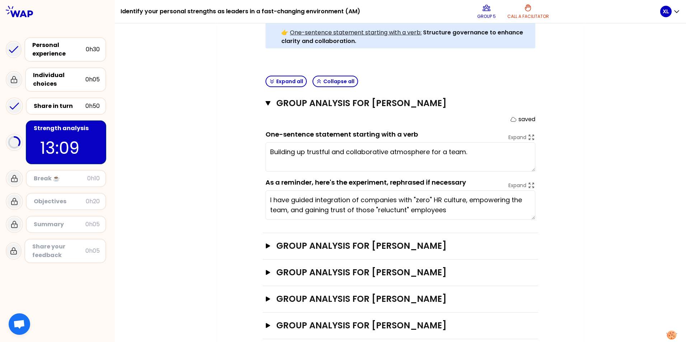
type textarea "Building up trustful and collaborative atmosphere for a team."
click at [568, 121] on div "My group number: 5 Objectives # As a group, identify the strength behind each e…" at bounding box center [400, 92] width 367 height 524
click at [608, 193] on div "My group number: 5 Objectives # As a group, identify the strength behind each e…" at bounding box center [400, 92] width 571 height 524
click at [357, 142] on textarea "Building up trustful and collaborative atmosphere for a team." at bounding box center [400, 156] width 270 height 29
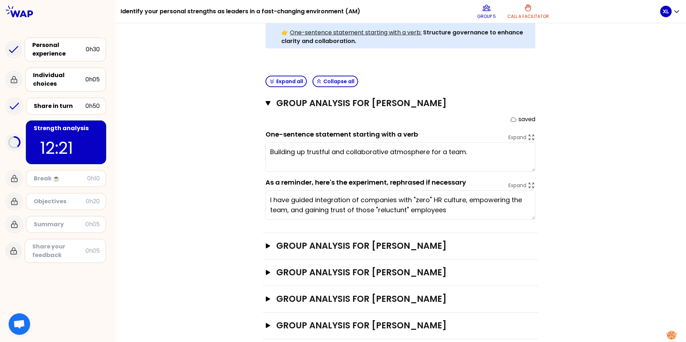
click at [593, 202] on div "My group number: 5 Objectives # As a group, identify the strength behind each e…" at bounding box center [400, 92] width 571 height 524
click at [579, 124] on div "My group number: 5 Objectives # As a group, identify the strength behind each e…" at bounding box center [400, 92] width 367 height 524
click at [62, 105] on div "Share in turn" at bounding box center [60, 106] width 52 height 9
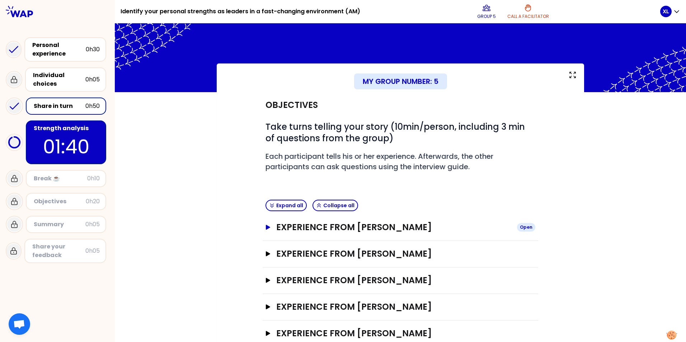
click at [266, 227] on icon "button" at bounding box center [268, 227] width 4 height 5
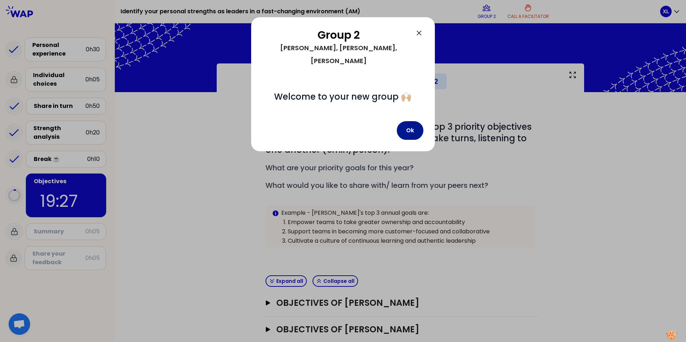
click at [405, 121] on button "Ok" at bounding box center [410, 130] width 27 height 19
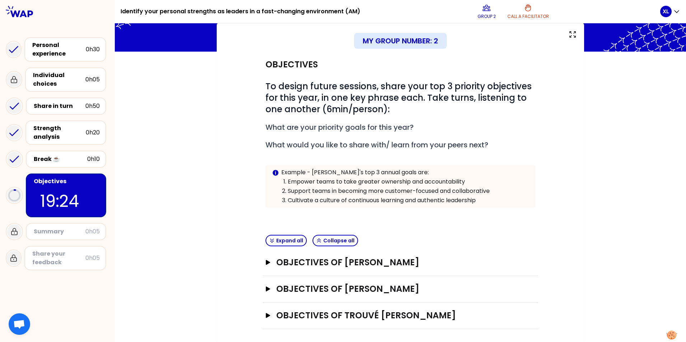
scroll to position [42, 0]
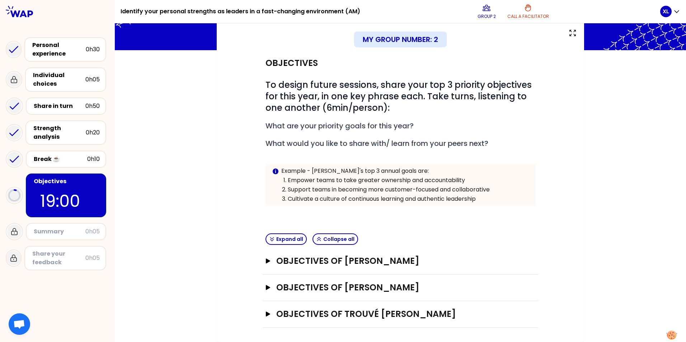
click at [139, 191] on div "My group number: 2 Objectives # To design future sessions, share your top 3 pri…" at bounding box center [400, 182] width 571 height 321
click at [265, 262] on icon "button" at bounding box center [268, 261] width 6 height 5
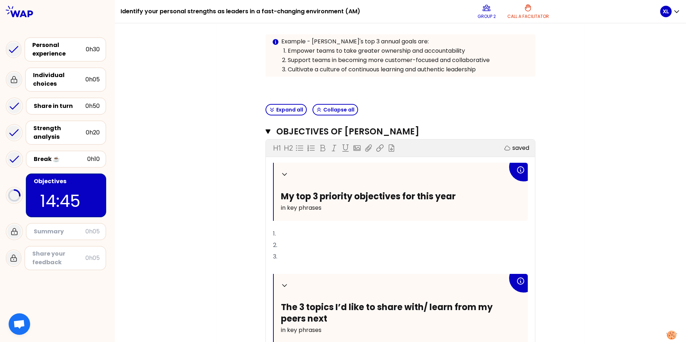
scroll to position [183, 0]
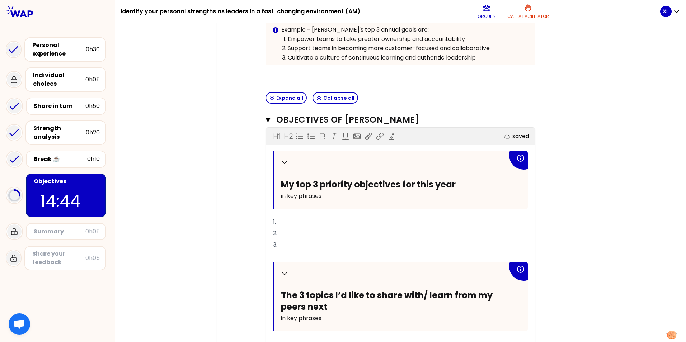
click at [287, 223] on p "1." at bounding box center [400, 221] width 255 height 11
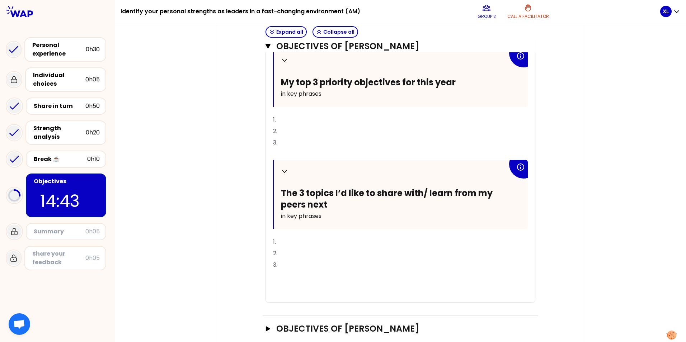
scroll to position [327, 0]
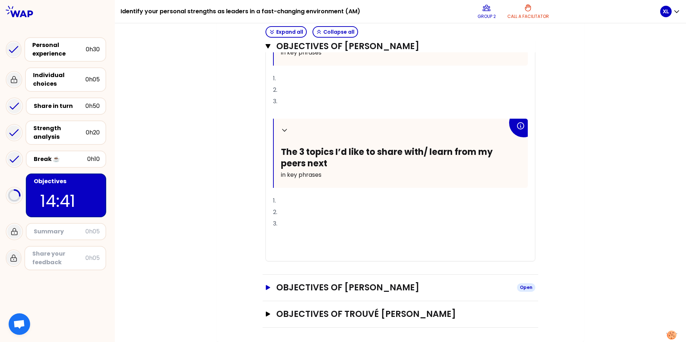
click at [268, 288] on icon "button" at bounding box center [268, 287] width 6 height 5
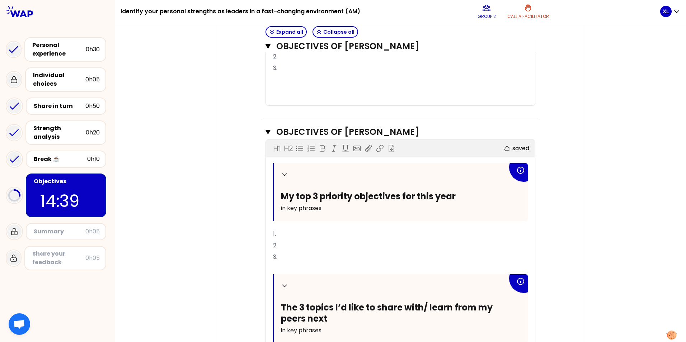
scroll to position [506, 0]
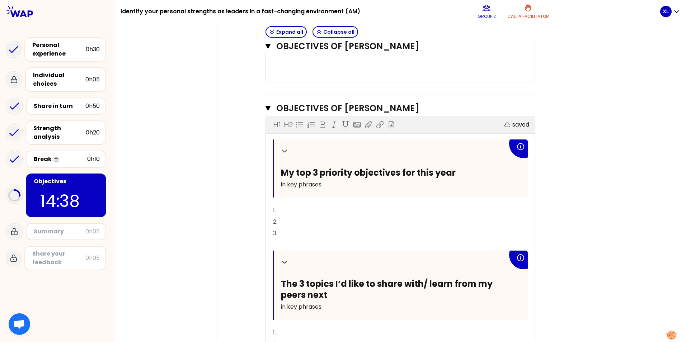
click at [324, 215] on p "1." at bounding box center [400, 210] width 255 height 11
click at [291, 224] on p "2." at bounding box center [400, 221] width 255 height 11
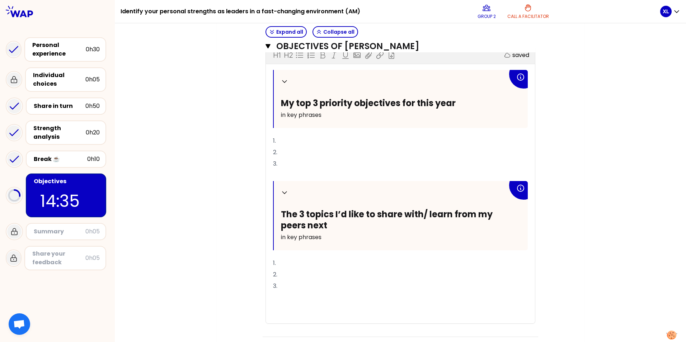
scroll to position [612, 0]
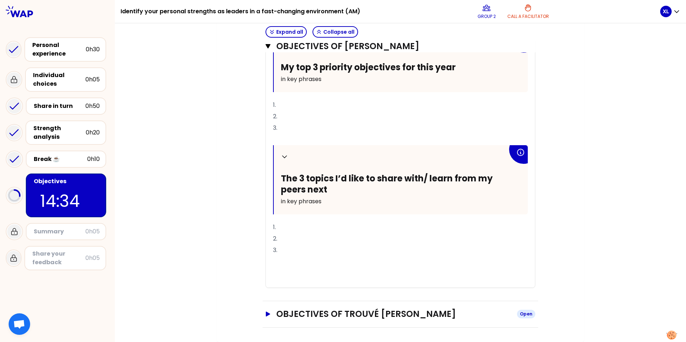
click at [266, 314] on icon "button" at bounding box center [268, 314] width 4 height 5
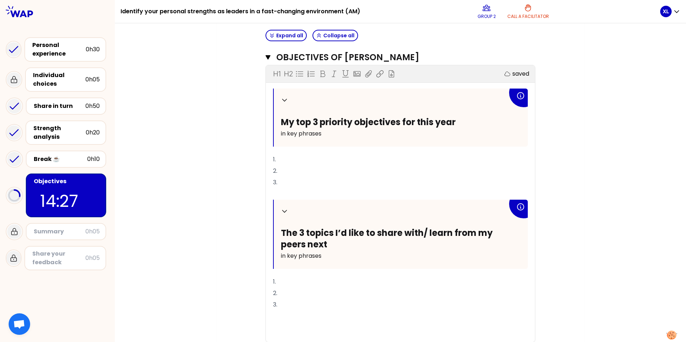
scroll to position [250, 0]
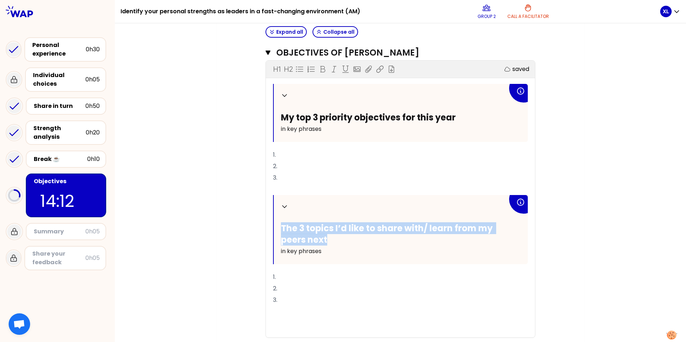
drag, startPoint x: 279, startPoint y: 227, endPoint x: 331, endPoint y: 241, distance: 54.0
click at [331, 241] on h2 "The 3 topics I’d like to share with/ learn from my peers next" at bounding box center [394, 234] width 227 height 22
copy span "The 3 topics I’d like to share with/ learn from my peers next"
click at [340, 240] on h2 "The 3 topics I’d like to share with/ learn from my peers next" at bounding box center [394, 234] width 227 height 22
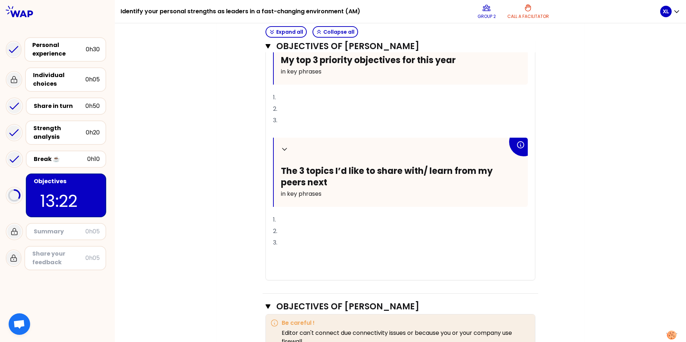
scroll to position [287, 0]
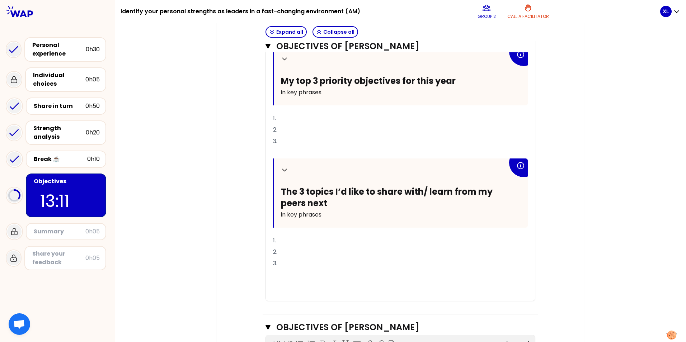
click at [306, 241] on p "1." at bounding box center [400, 240] width 255 height 11
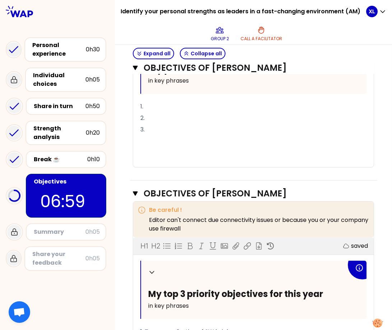
scroll to position [466, 0]
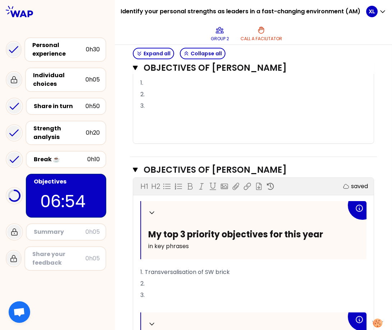
click at [229, 272] on span "1. Transversalisation of SW brick" at bounding box center [184, 272] width 89 height 8
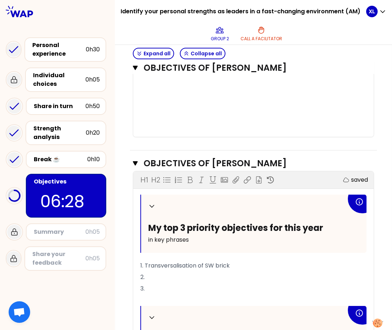
scroll to position [518, 0]
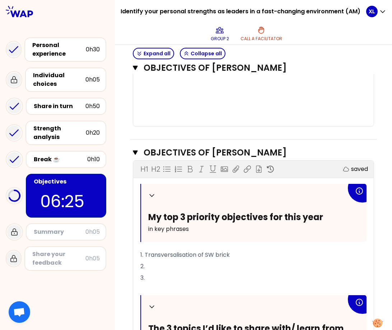
click at [171, 269] on p "2." at bounding box center [253, 265] width 226 height 11
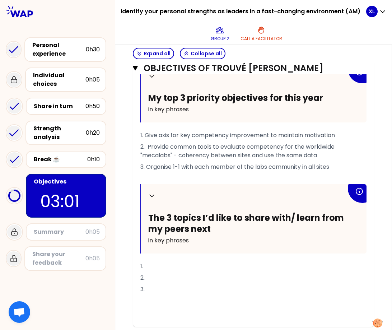
scroll to position [996, 0]
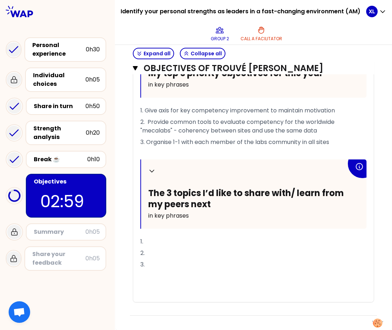
click at [204, 244] on p "1." at bounding box center [253, 241] width 226 height 11
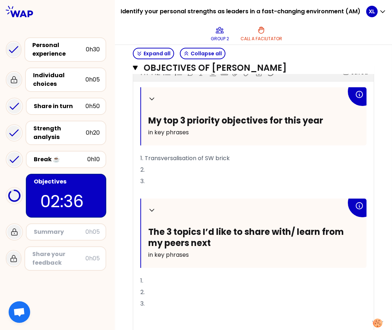
scroll to position [602, 0]
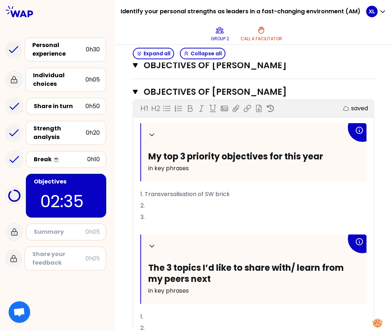
click at [233, 196] on p "1. Transversalisation of SW brick" at bounding box center [253, 193] width 226 height 11
click at [165, 202] on p "2." at bounding box center [253, 205] width 226 height 11
click at [177, 192] on span "1. Transversalisation of SW bricks" at bounding box center [186, 194] width 92 height 8
click at [157, 206] on p "2." at bounding box center [253, 205] width 226 height 11
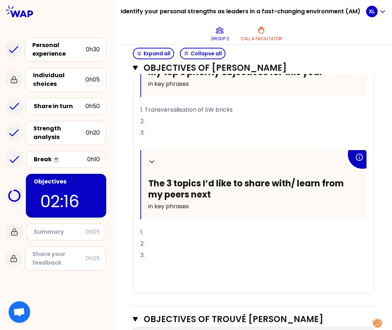
scroll to position [673, 0]
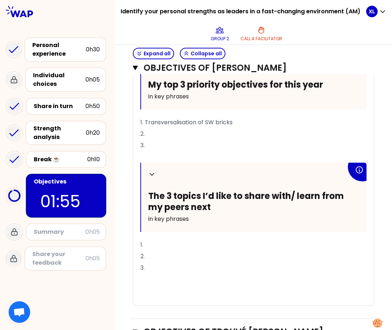
click at [164, 132] on p "2." at bounding box center [253, 133] width 226 height 11
click at [160, 133] on p "2." at bounding box center [253, 133] width 226 height 11
click at [157, 143] on p "3." at bounding box center [253, 145] width 226 height 11
click at [164, 136] on p "2." at bounding box center [253, 133] width 226 height 11
click at [156, 142] on p "3." at bounding box center [253, 145] width 226 height 11
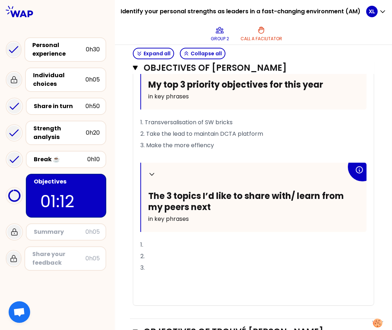
click at [229, 147] on p "3. Make the more effiency" at bounding box center [253, 145] width 226 height 11
click at [268, 136] on p "2. Take the lead to maintain DCTA platform" at bounding box center [253, 133] width 226 height 11
drag, startPoint x: 237, startPoint y: 124, endPoint x: 255, endPoint y: 134, distance: 20.2
click at [238, 125] on p "1. Transversalisation of SW bricks" at bounding box center [253, 122] width 226 height 11
click at [161, 240] on p "1." at bounding box center [253, 244] width 226 height 11
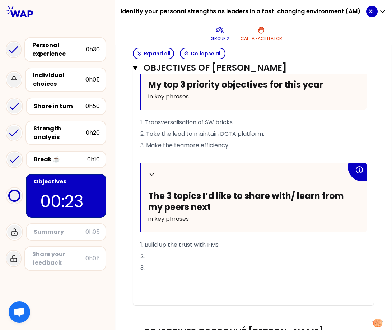
click at [161, 255] on p "2." at bounding box center [253, 255] width 226 height 11
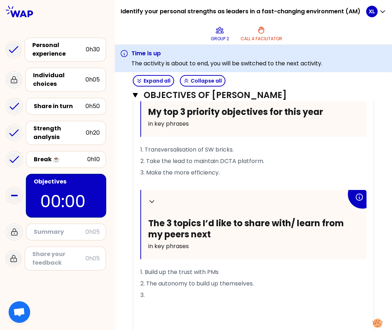
click at [162, 297] on p "3." at bounding box center [253, 294] width 226 height 11
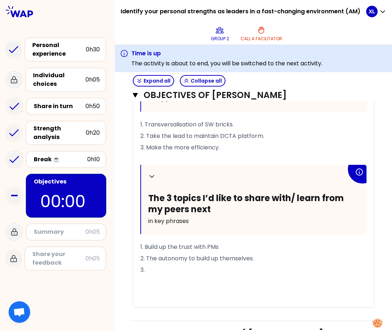
scroll to position [709, 0]
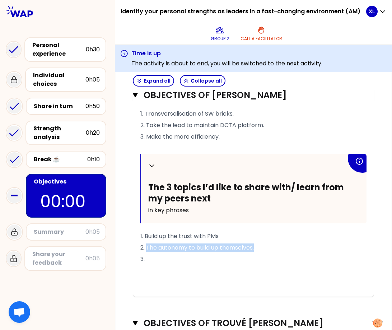
drag, startPoint x: 263, startPoint y: 247, endPoint x: 146, endPoint y: 246, distance: 116.6
click at [146, 246] on p "2. The autonomy to build up themselves." at bounding box center [253, 247] width 226 height 11
click at [176, 254] on p "3." at bounding box center [253, 258] width 226 height 11
click at [162, 257] on p "3." at bounding box center [253, 258] width 226 height 11
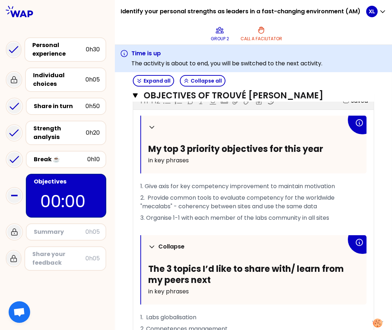
scroll to position [960, 0]
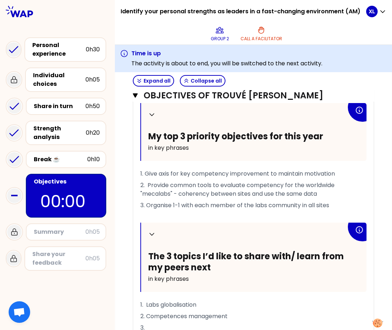
click at [196, 303] on span "1. Labs globalisation" at bounding box center [168, 304] width 56 height 8
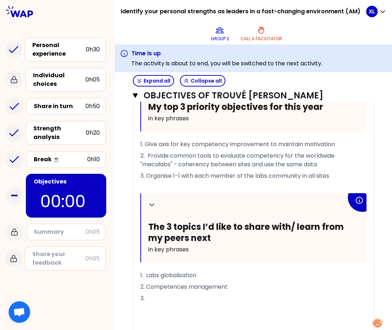
scroll to position [1024, 0]
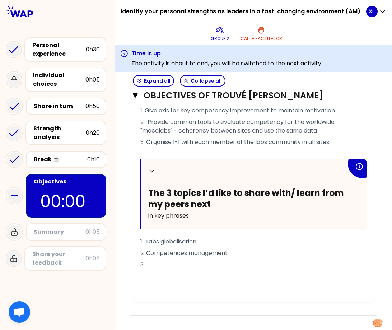
click at [185, 266] on p "3." at bounding box center [253, 264] width 226 height 11
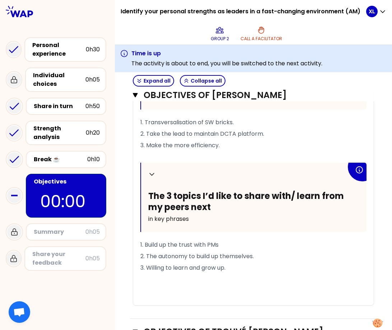
scroll to position [665, 0]
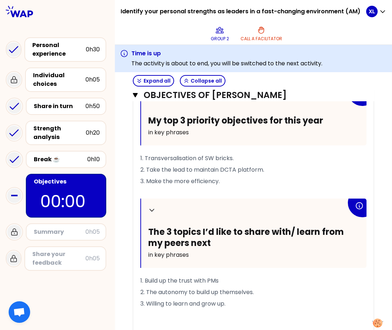
click at [241, 183] on p "3. Make the more efficiency." at bounding box center [253, 180] width 226 height 11
click at [173, 180] on span "3. Make the more efficiency." at bounding box center [179, 181] width 79 height 8
click at [249, 182] on p "3. Make the team more efficiency." at bounding box center [253, 180] width 226 height 11
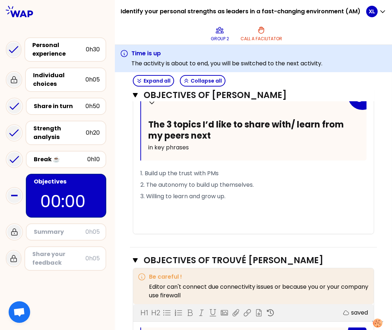
scroll to position [772, 0]
click at [255, 192] on p "3. Willing to learn and grow up." at bounding box center [253, 195] width 226 height 11
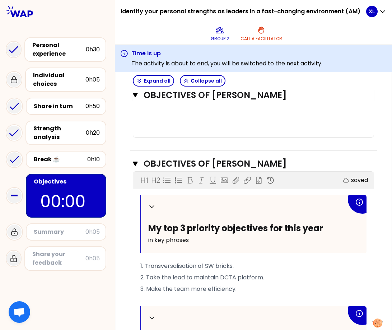
scroll to position [521, 0]
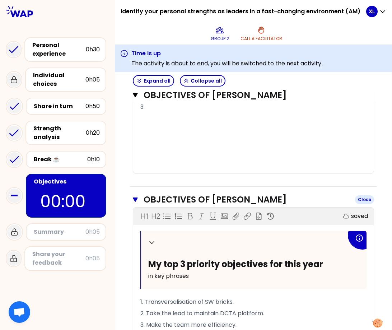
click at [358, 198] on div "Close" at bounding box center [364, 199] width 19 height 9
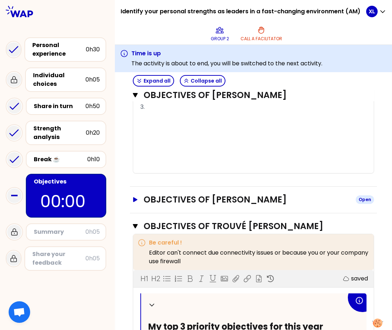
click at [358, 198] on div "Open" at bounding box center [365, 199] width 18 height 9
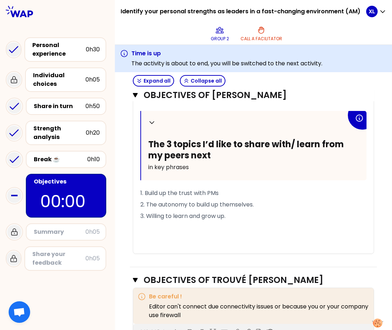
scroll to position [772, 0]
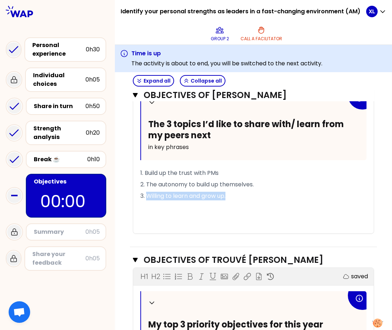
drag, startPoint x: 147, startPoint y: 195, endPoint x: 230, endPoint y: 196, distance: 83.2
click at [230, 196] on p "3. Willing to learn and grow up." at bounding box center [253, 195] width 226 height 11
click at [237, 196] on p "3. Willing to learn and grow up." at bounding box center [253, 195] width 226 height 11
click at [288, 191] on p "3. Willing to learn and grow up." at bounding box center [253, 195] width 226 height 11
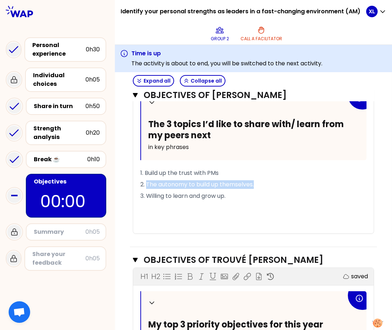
drag, startPoint x: 266, startPoint y: 187, endPoint x: 145, endPoint y: 184, distance: 121.3
click at [145, 184] on p "2. The autonomy to build up themselves." at bounding box center [253, 184] width 226 height 11
click at [265, 199] on p "3. Willing to learn and grow up." at bounding box center [253, 195] width 226 height 11
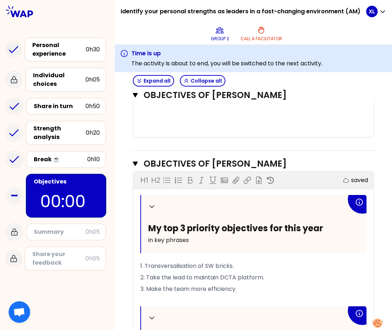
scroll to position [521, 0]
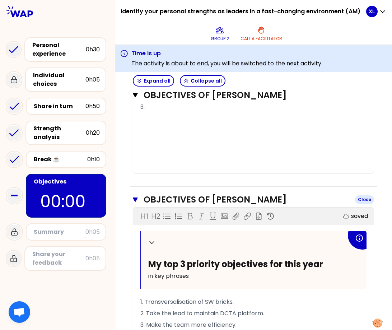
click at [357, 198] on div "Close" at bounding box center [364, 199] width 19 height 9
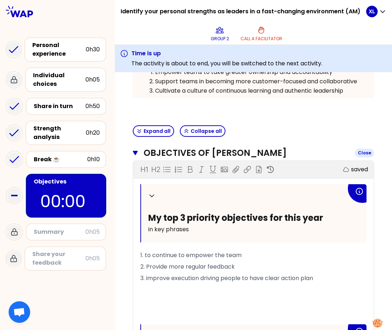
scroll to position [198, 0]
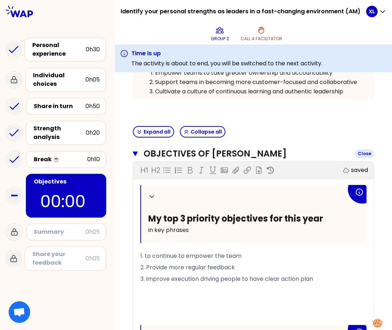
click at [358, 153] on div "Close" at bounding box center [364, 153] width 19 height 9
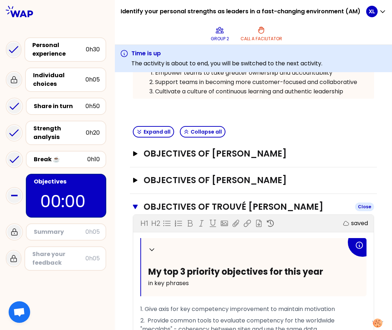
click at [361, 206] on div "Close" at bounding box center [364, 206] width 19 height 9
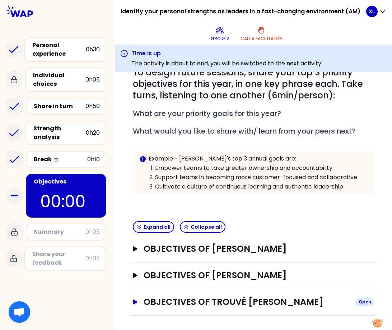
scroll to position [103, 0]
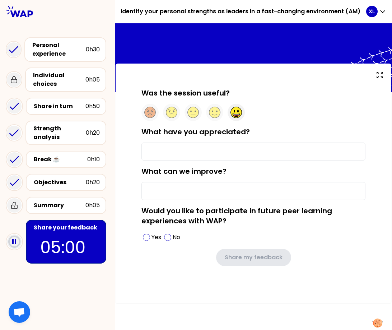
click at [232, 113] on circle at bounding box center [236, 112] width 11 height 11
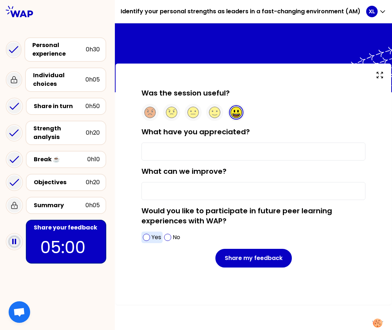
click at [150, 238] on div "Yes" at bounding box center [151, 236] width 21 height 11
click at [167, 196] on input "What can we improve?" at bounding box center [253, 191] width 224 height 18
click at [170, 153] on input "What have you appreciated?" at bounding box center [253, 151] width 224 height 18
drag, startPoint x: 142, startPoint y: 132, endPoint x: 244, endPoint y: 134, distance: 101.5
click at [244, 134] on label "What have you appreciated?" at bounding box center [195, 132] width 108 height 10
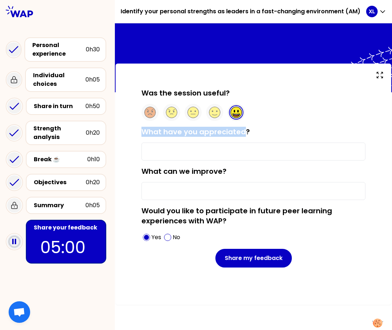
drag, startPoint x: 244, startPoint y: 134, endPoint x: 220, endPoint y: 133, distance: 23.7
click at [223, 133] on label "What have you appreciated?" at bounding box center [195, 132] width 108 height 10
click at [223, 142] on input "What have you appreciated?" at bounding box center [253, 151] width 224 height 18
drag, startPoint x: 142, startPoint y: 131, endPoint x: 246, endPoint y: 131, distance: 103.7
click at [246, 131] on label "What have you appreciated?" at bounding box center [195, 132] width 108 height 10
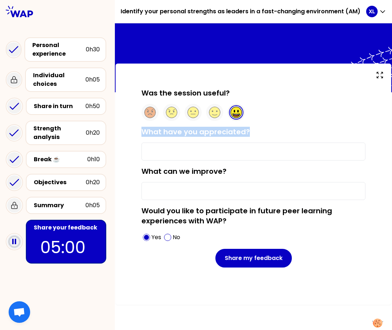
drag, startPoint x: 246, startPoint y: 131, endPoint x: 220, endPoint y: 133, distance: 26.3
copy label "What have you appreciated?"
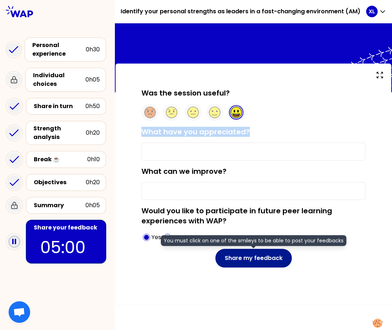
click at [251, 262] on button "Share my feedback" at bounding box center [253, 258] width 76 height 19
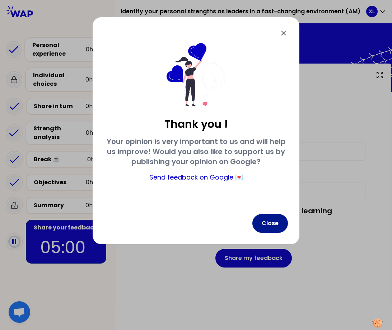
click at [273, 225] on button "Close" at bounding box center [270, 223] width 36 height 19
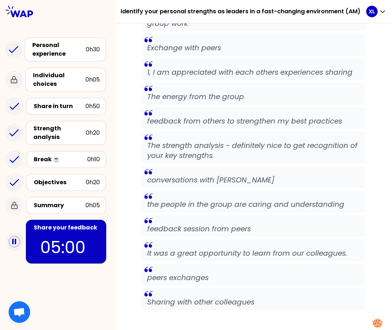
scroll to position [861, 0]
